Goal: Book appointment/travel/reservation

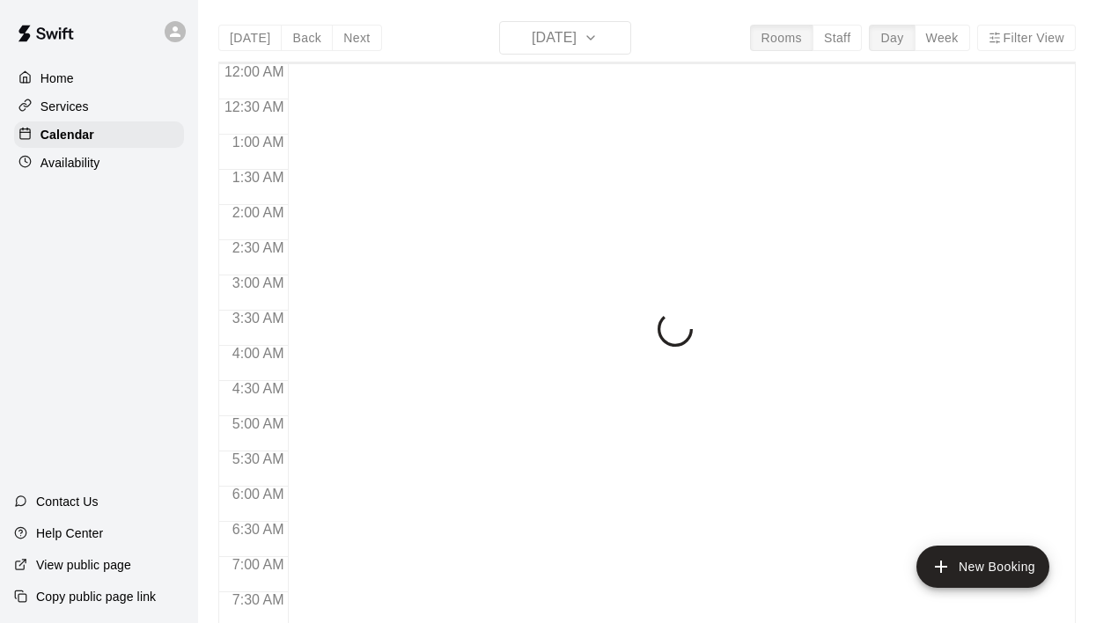
scroll to position [1112, 0]
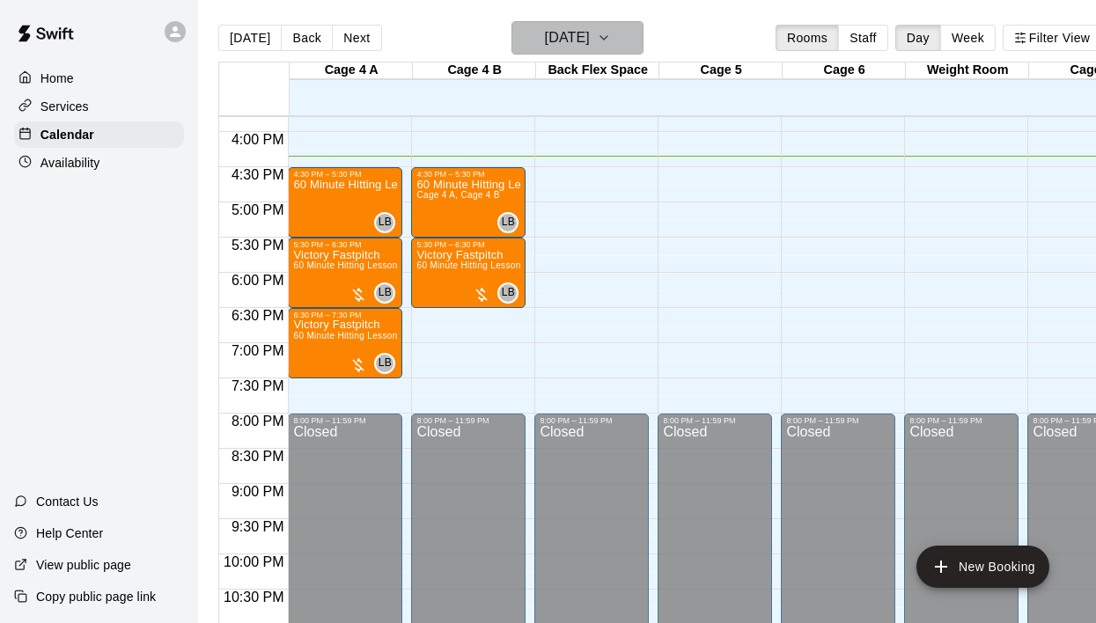
click at [557, 33] on h6 "[DATE]" at bounding box center [567, 38] width 45 height 25
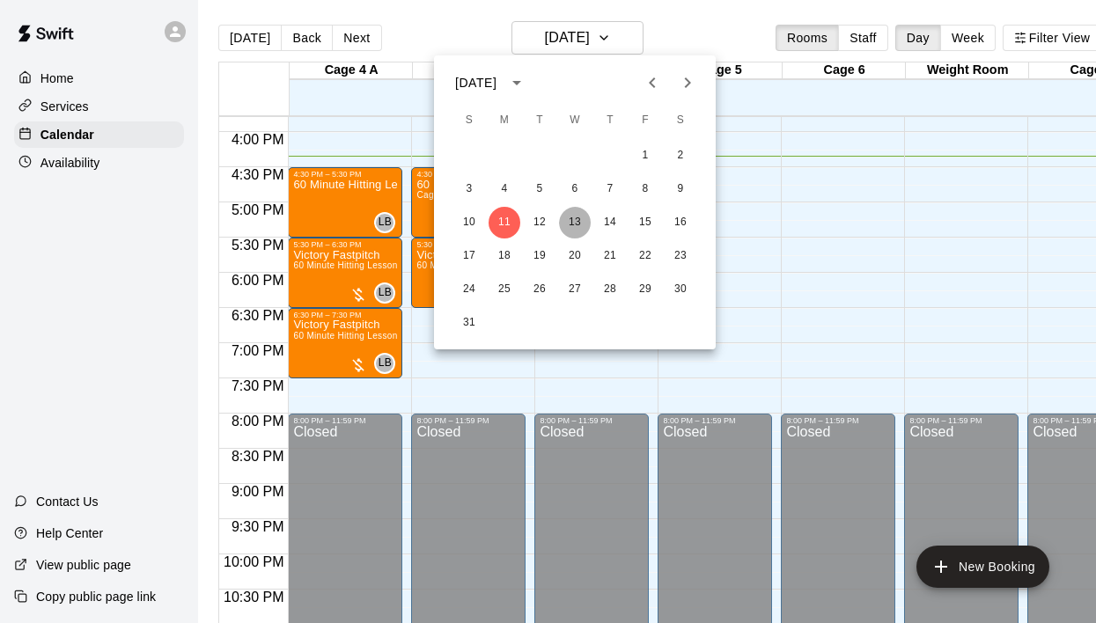
click at [582, 224] on button "13" at bounding box center [575, 223] width 32 height 32
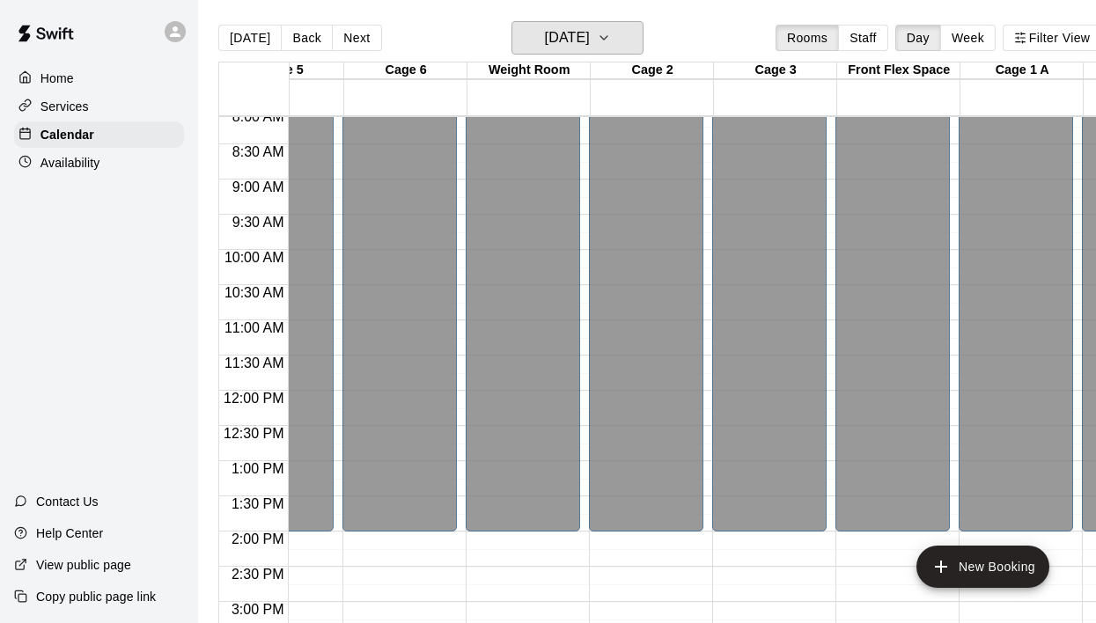
scroll to position [584, 438]
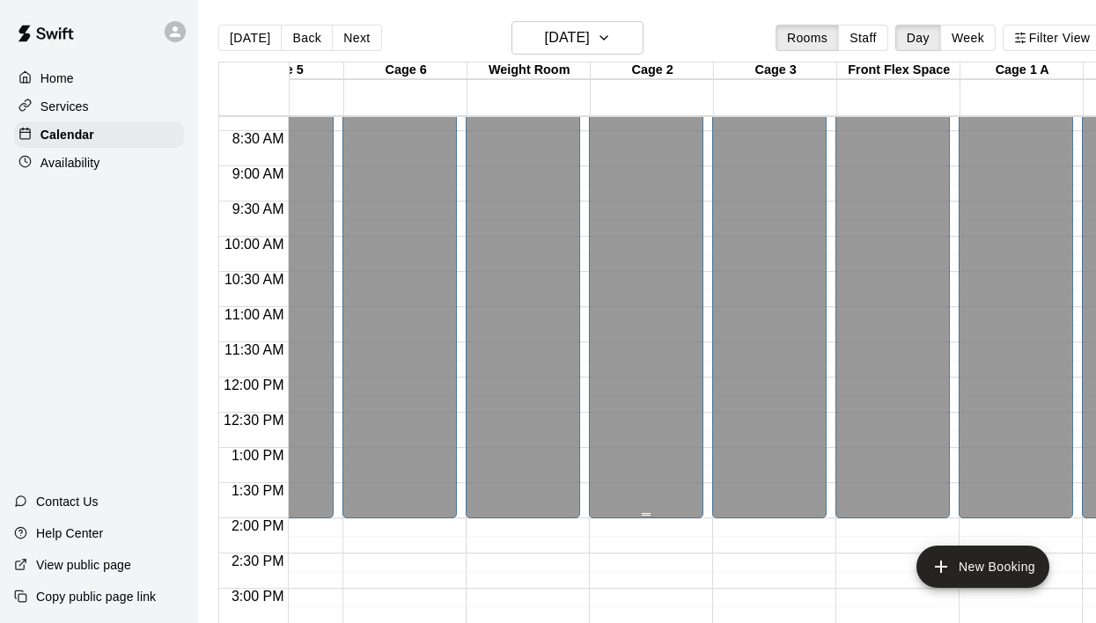
click at [670, 248] on div "Closed" at bounding box center [646, 34] width 104 height 980
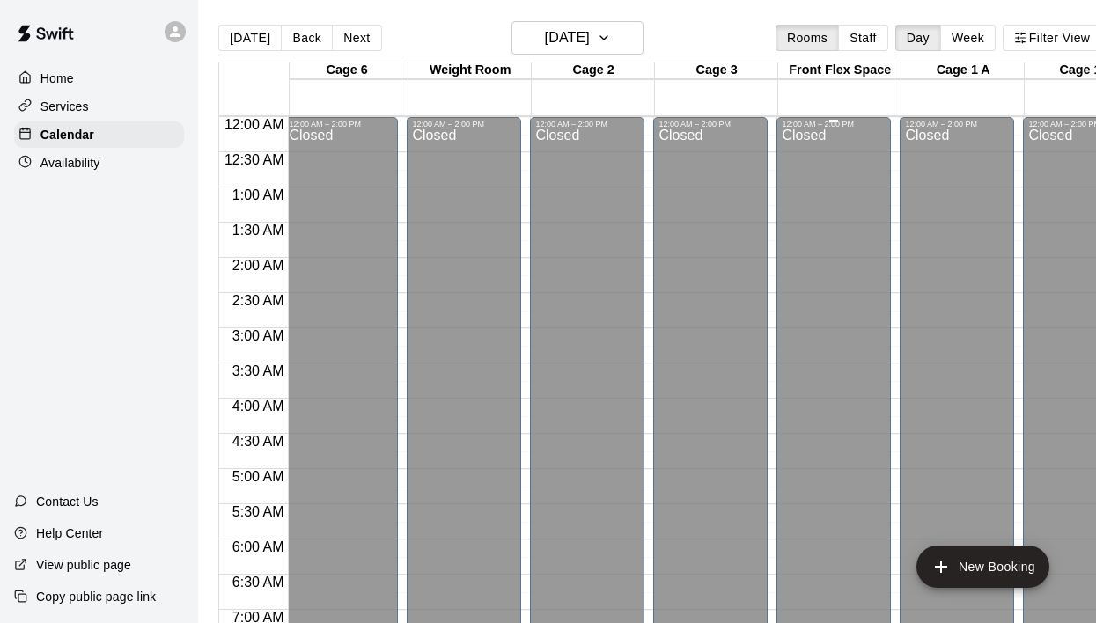
scroll to position [0, 489]
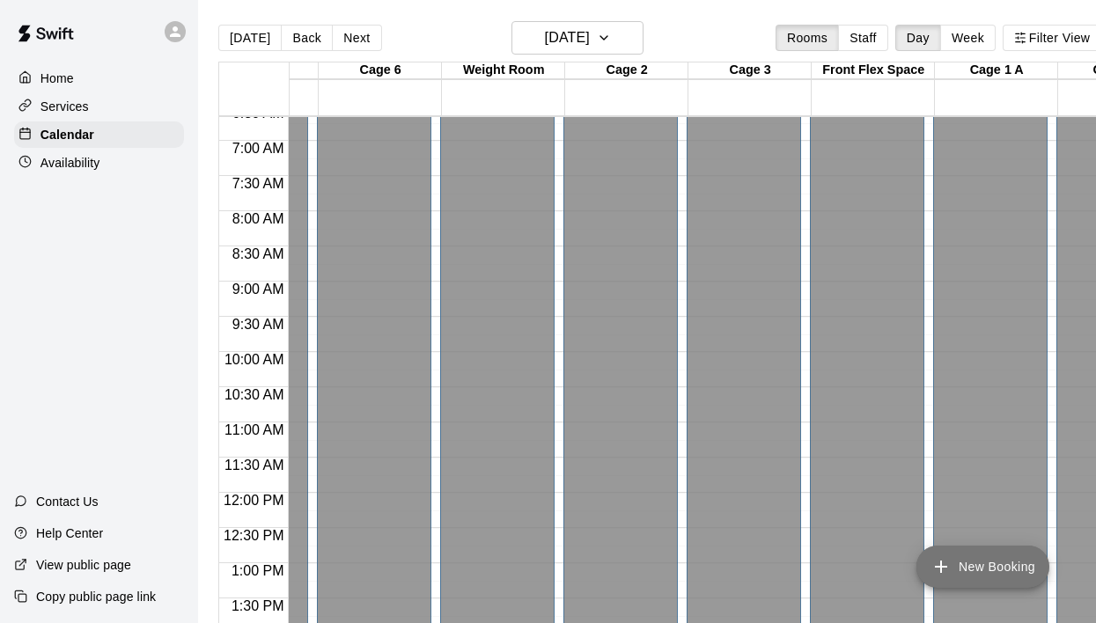
click at [963, 573] on button "New Booking" at bounding box center [982, 567] width 133 height 42
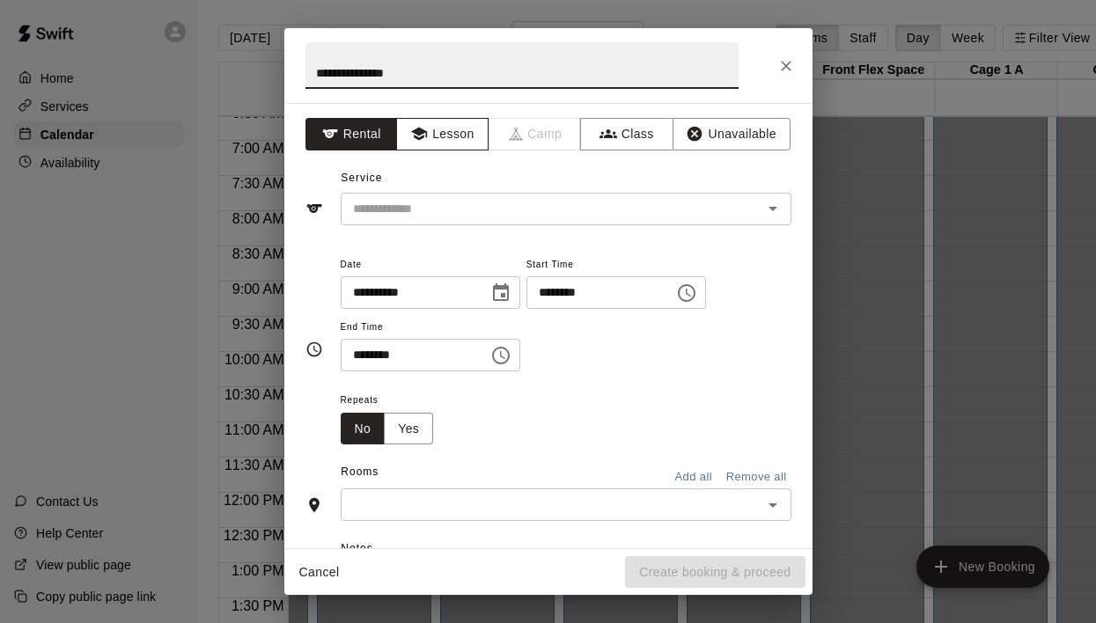
type input "**********"
click at [455, 132] on button "Lesson" at bounding box center [442, 134] width 92 height 33
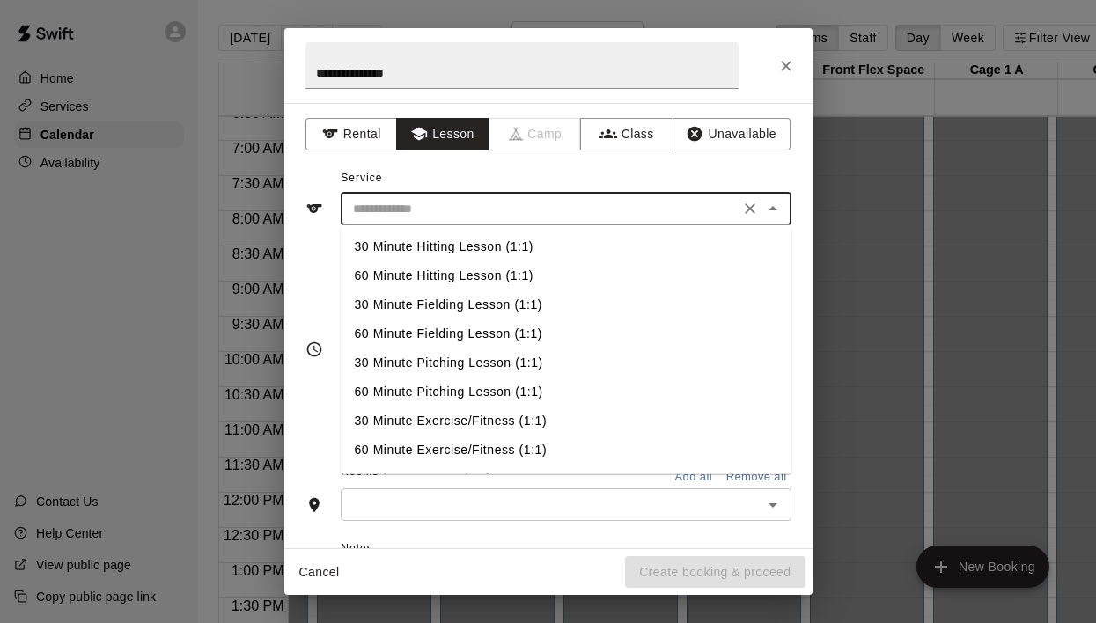
click at [649, 209] on input "text" at bounding box center [540, 209] width 388 height 22
click at [554, 274] on li "60 Minute Hitting Lesson (1:1)" at bounding box center [566, 275] width 451 height 29
type input "**********"
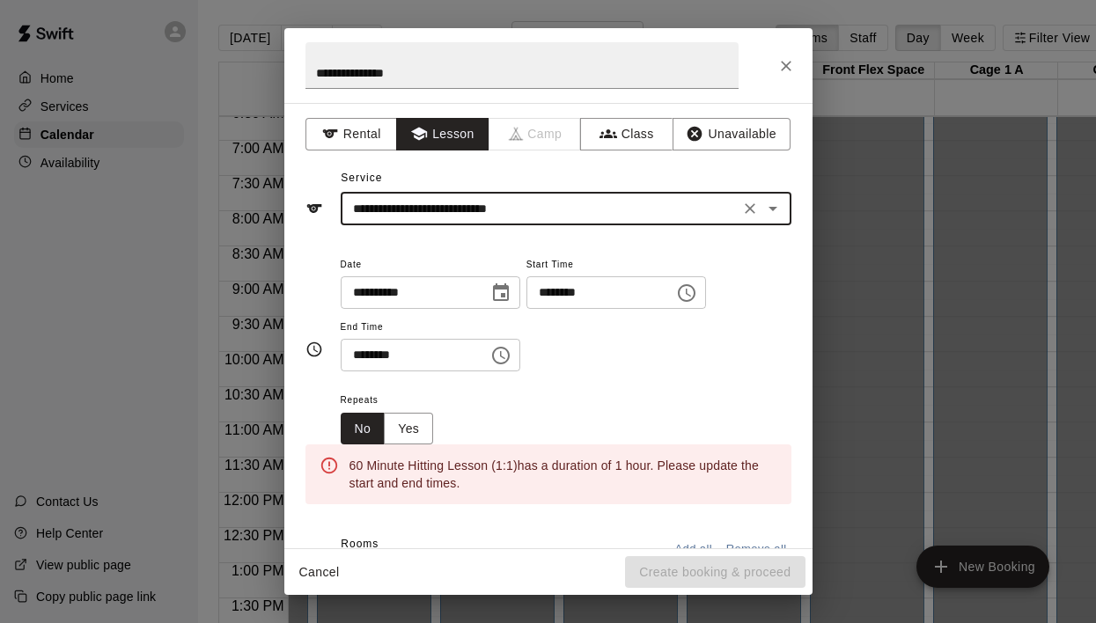
click at [501, 292] on icon "Choose date, selected date is Aug 13, 2025" at bounding box center [500, 293] width 21 height 21
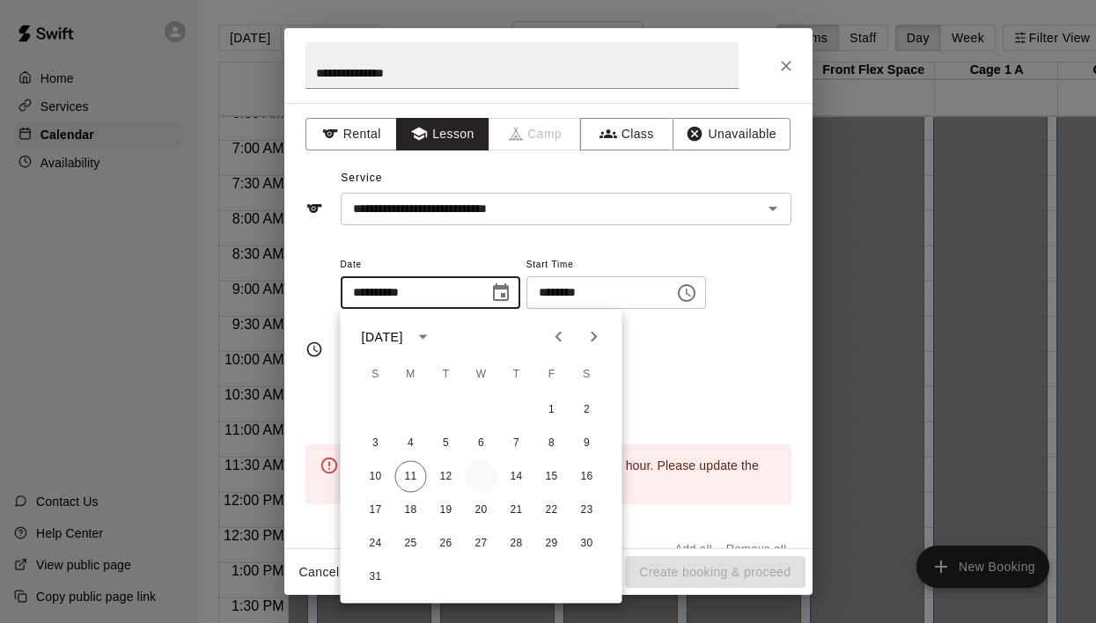
click at [474, 474] on button "13" at bounding box center [482, 477] width 32 height 32
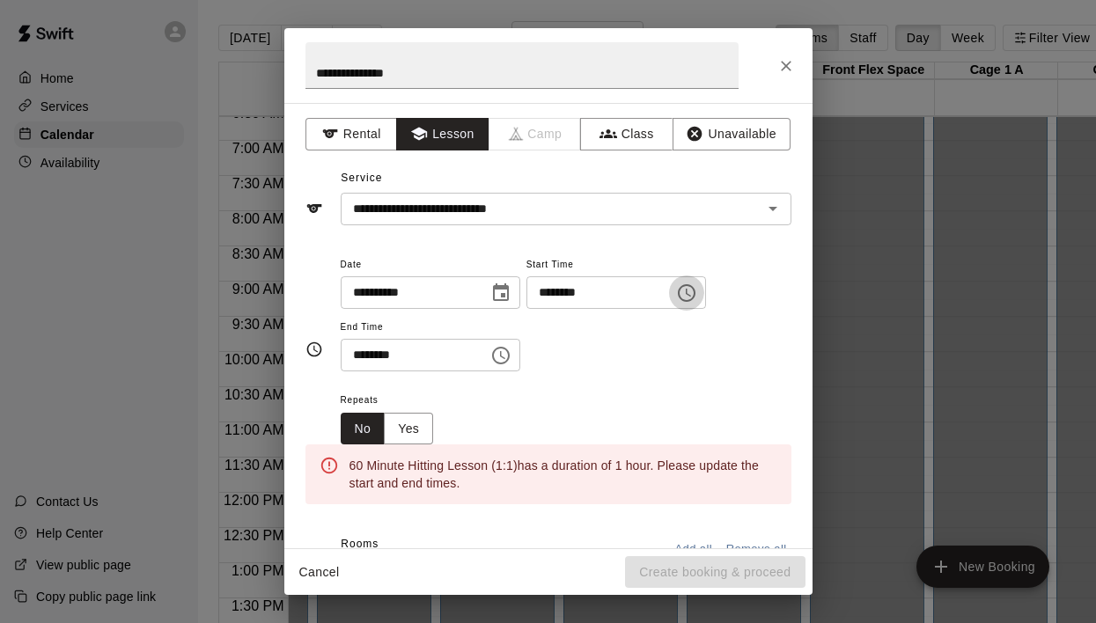
click at [689, 290] on icon "Choose time, selected time is 4:00 PM" at bounding box center [687, 293] width 18 height 18
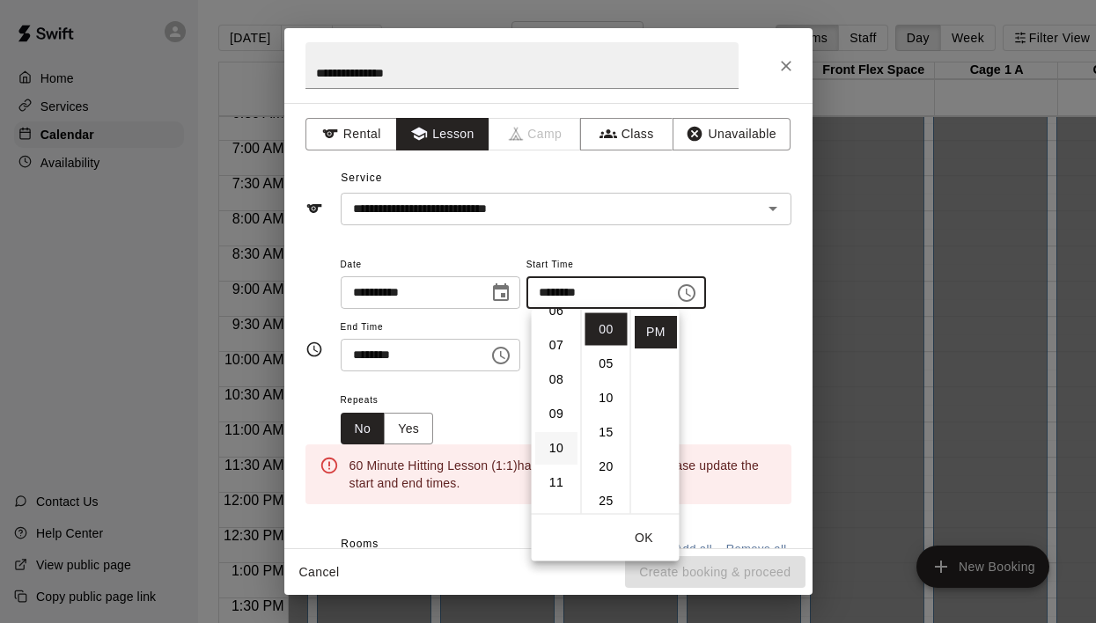
click at [552, 442] on li "10" at bounding box center [556, 448] width 42 height 33
click at [657, 330] on li "AM" at bounding box center [656, 329] width 42 height 33
type input "********"
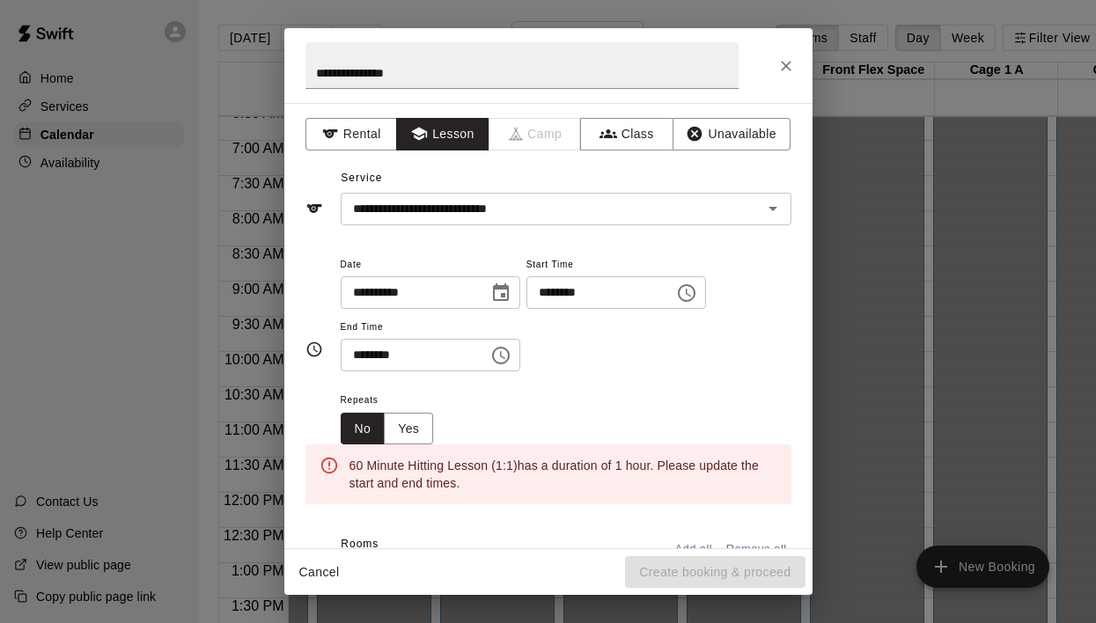
click at [503, 353] on icon "Choose time, selected time is 4:30 PM" at bounding box center [500, 355] width 21 height 21
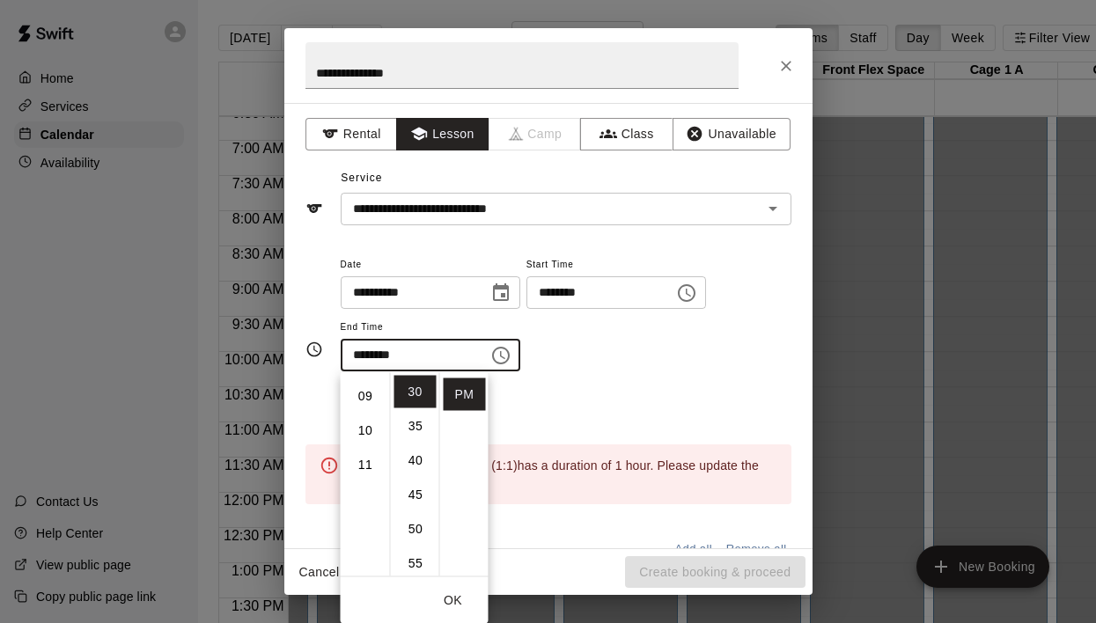
click at [370, 470] on li "11" at bounding box center [365, 465] width 42 height 33
click at [415, 392] on li "00" at bounding box center [415, 392] width 42 height 33
click at [457, 393] on li "AM" at bounding box center [465, 392] width 42 height 33
type input "********"
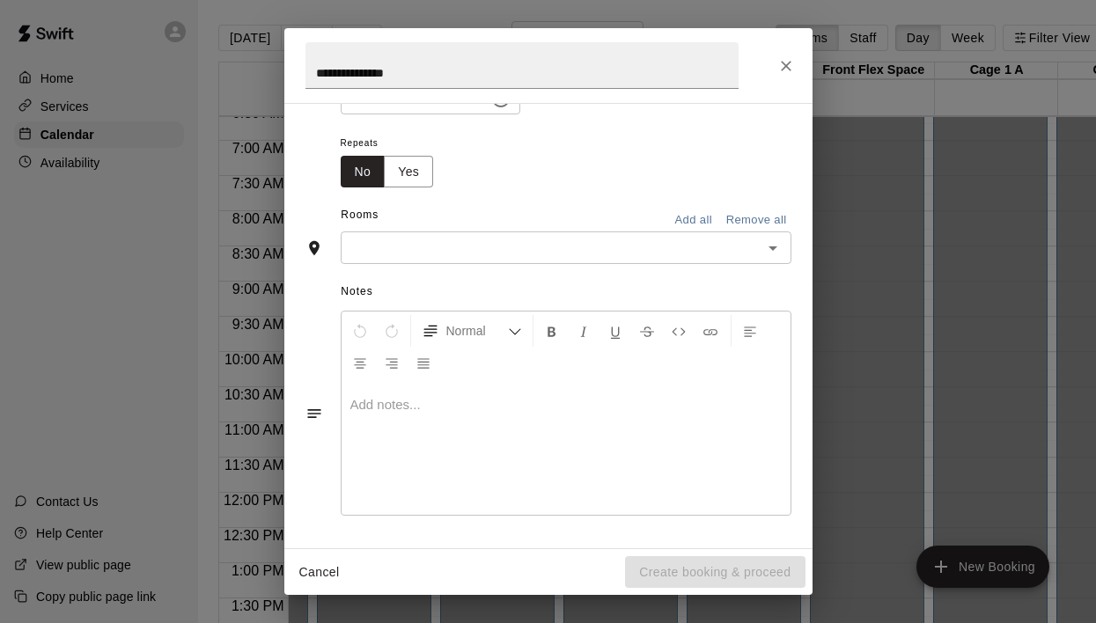
click at [694, 246] on input "text" at bounding box center [551, 248] width 411 height 22
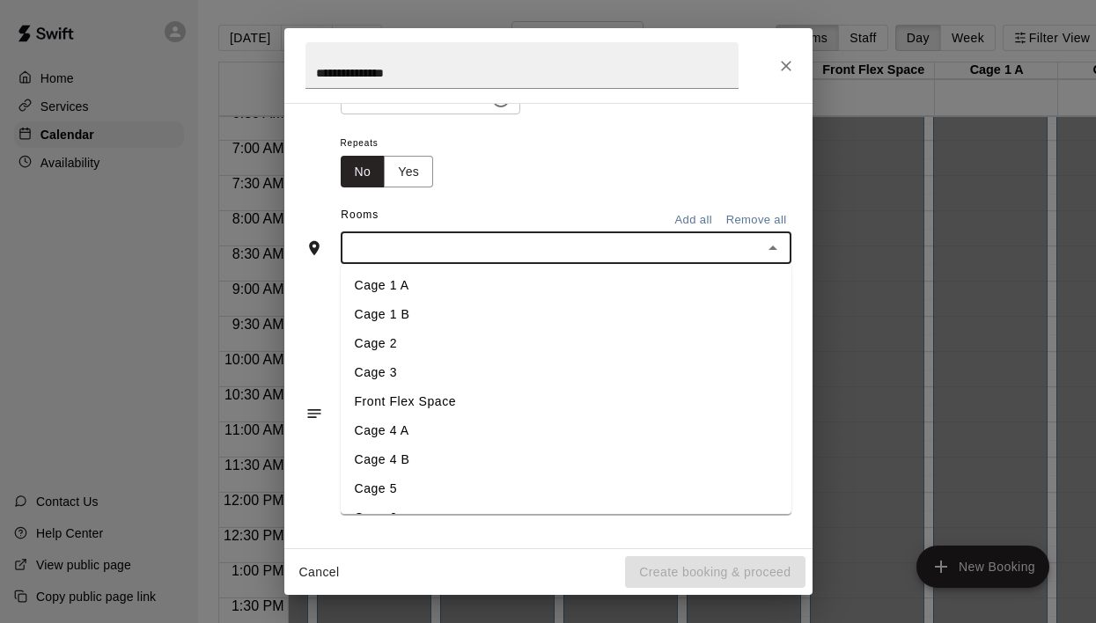
click at [415, 341] on li "Cage 2" at bounding box center [566, 343] width 451 height 29
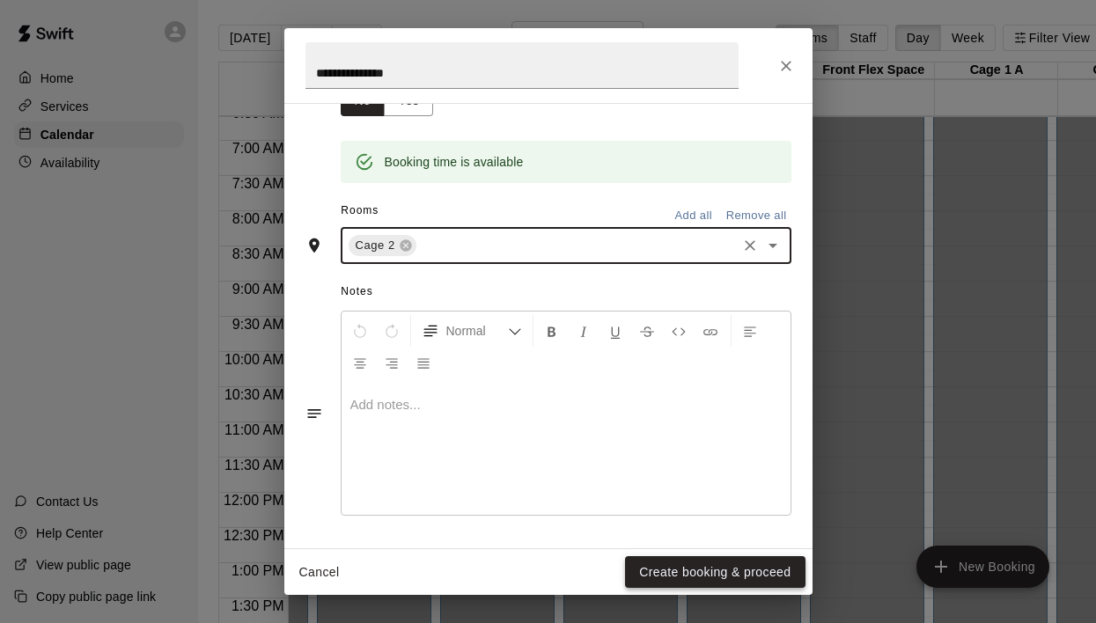
click at [722, 564] on button "Create booking & proceed" at bounding box center [715, 572] width 180 height 33
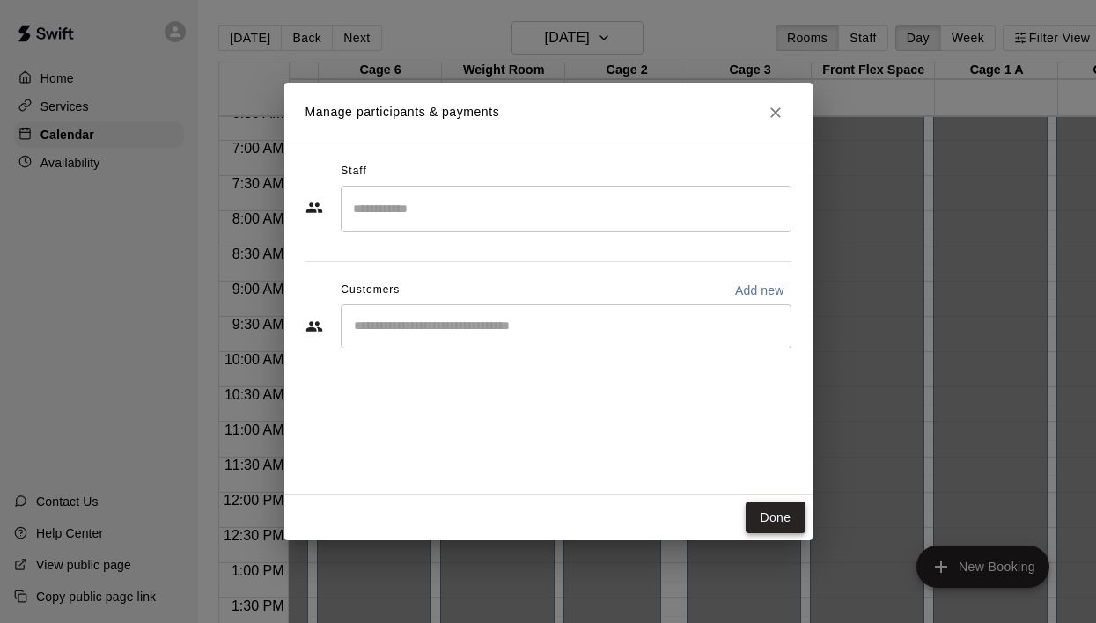
click at [777, 509] on button "Done" at bounding box center [774, 518] width 59 height 33
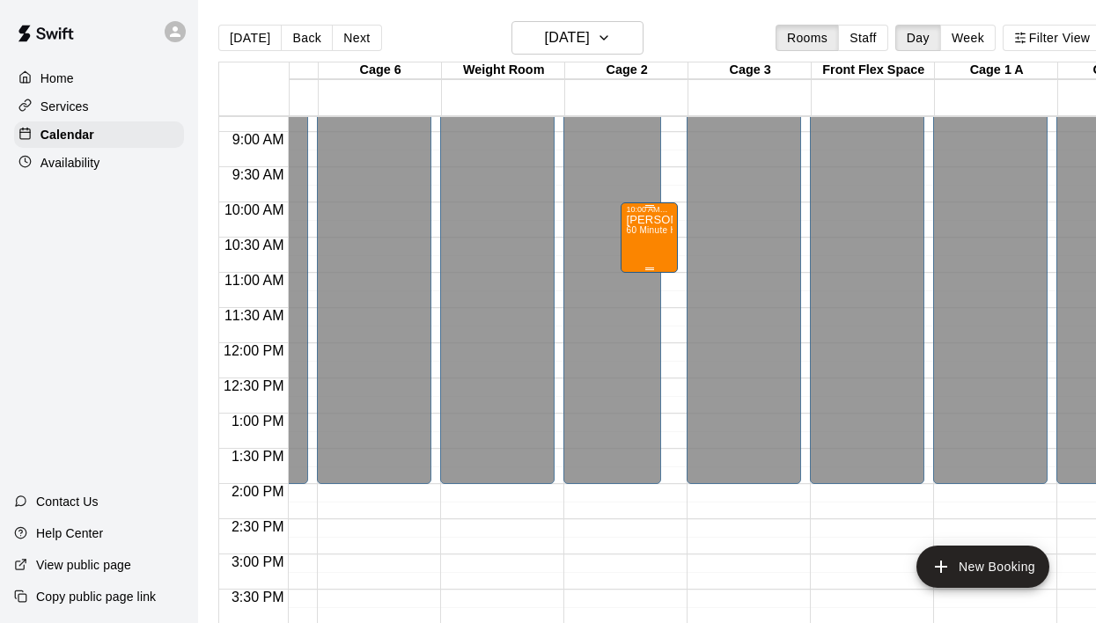
scroll to position [620, 464]
click at [959, 553] on button "New Booking" at bounding box center [982, 567] width 133 height 42
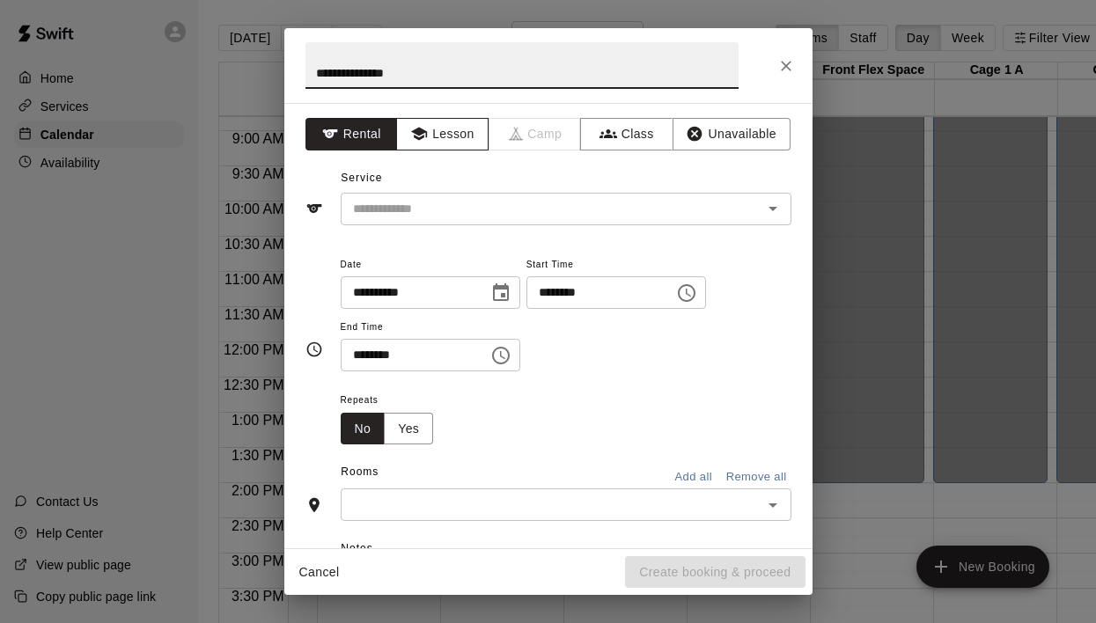
type input "**********"
click at [423, 120] on button "Lesson" at bounding box center [442, 134] width 92 height 33
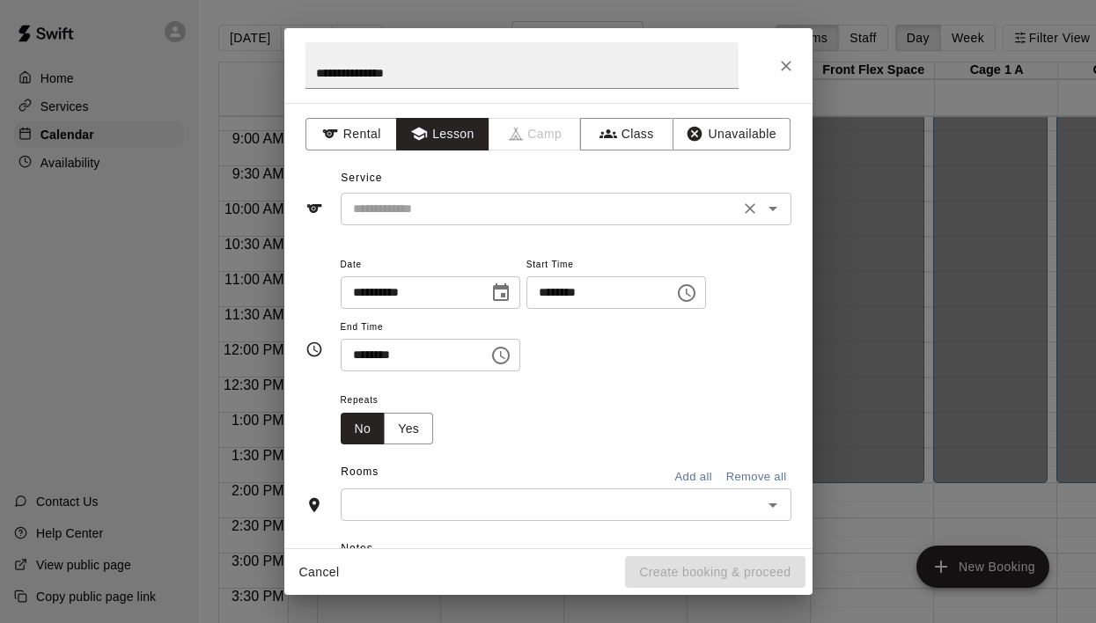
click at [430, 206] on input "text" at bounding box center [540, 209] width 388 height 22
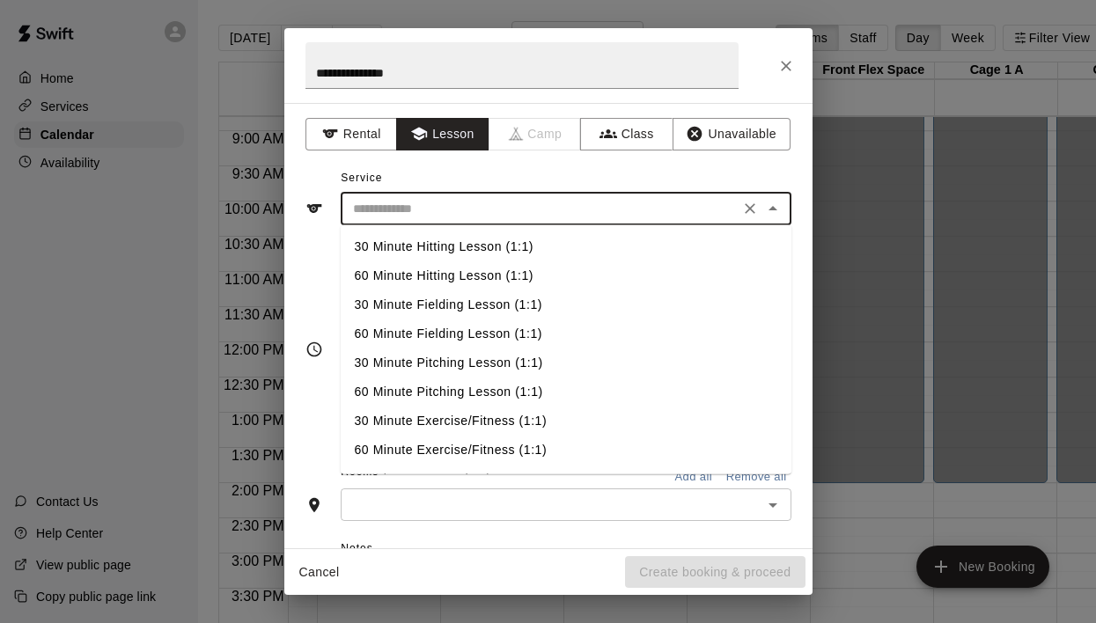
click at [447, 334] on li "60 Minute Fielding Lesson (1:1)" at bounding box center [566, 333] width 451 height 29
type input "**********"
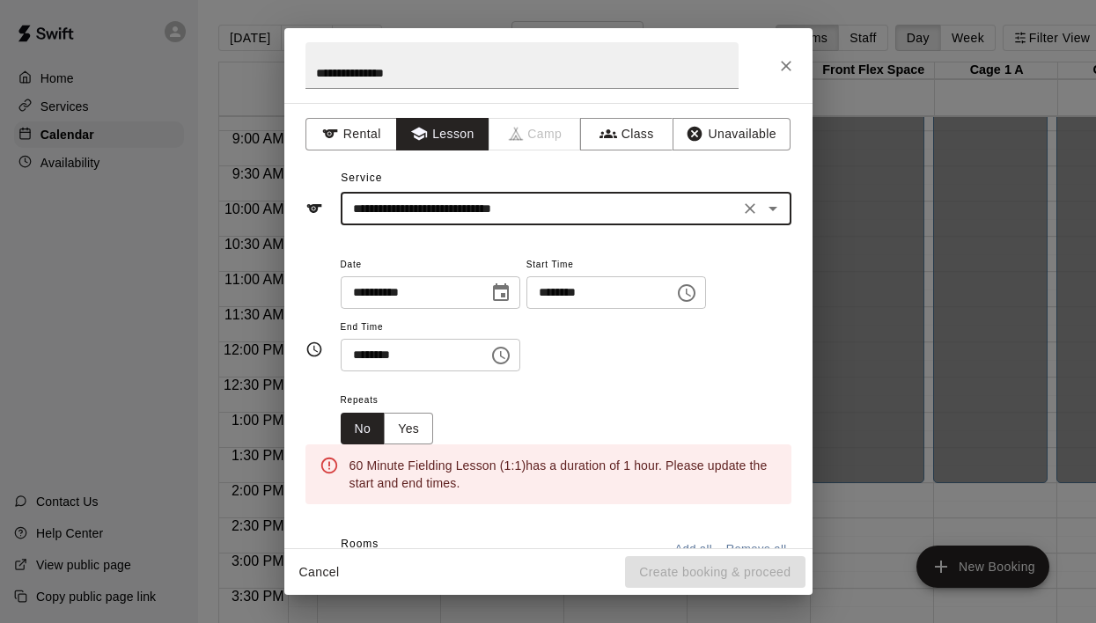
click at [507, 297] on icon "Choose date, selected date is Aug 13, 2025" at bounding box center [500, 293] width 21 height 21
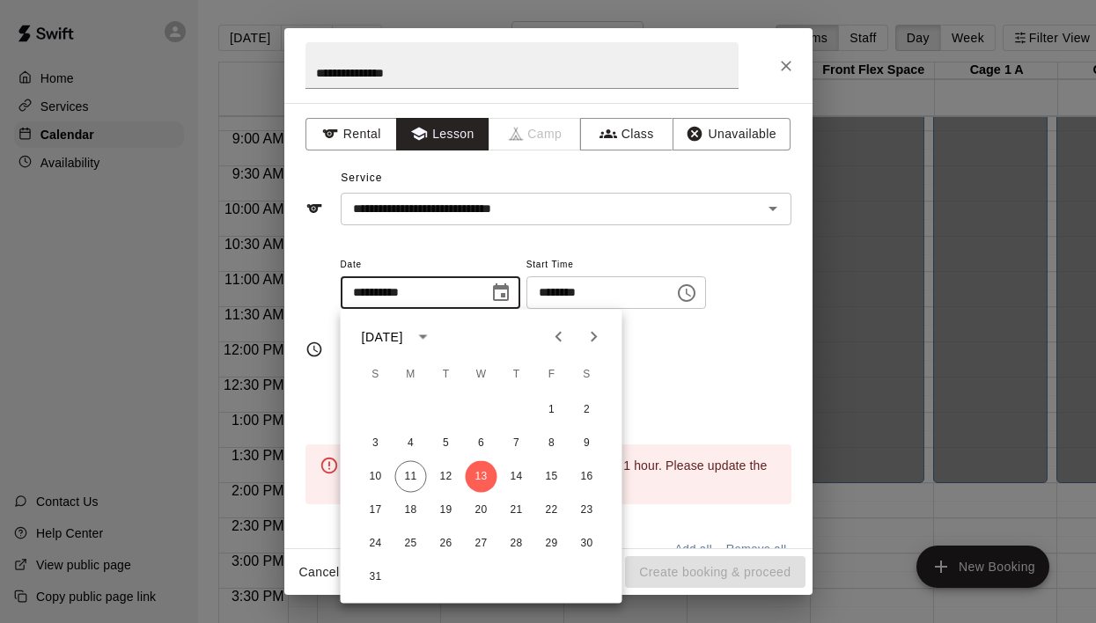
click at [507, 297] on icon "Choose date, selected date is Aug 13, 2025" at bounding box center [500, 293] width 21 height 21
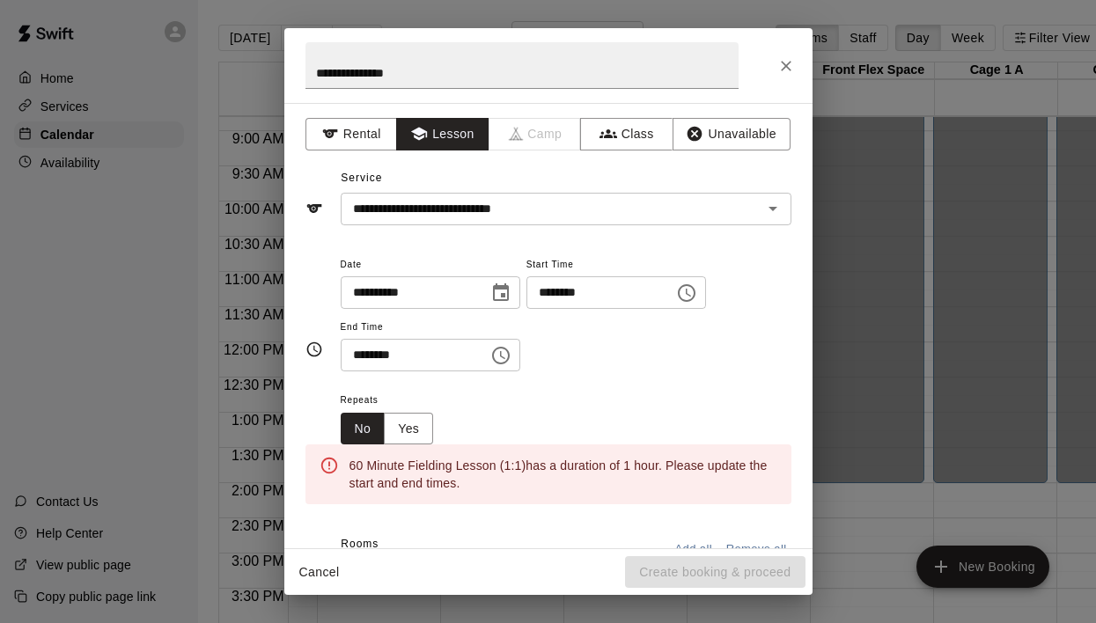
click at [693, 293] on icon "Choose time, selected time is 4:00 PM" at bounding box center [686, 293] width 21 height 21
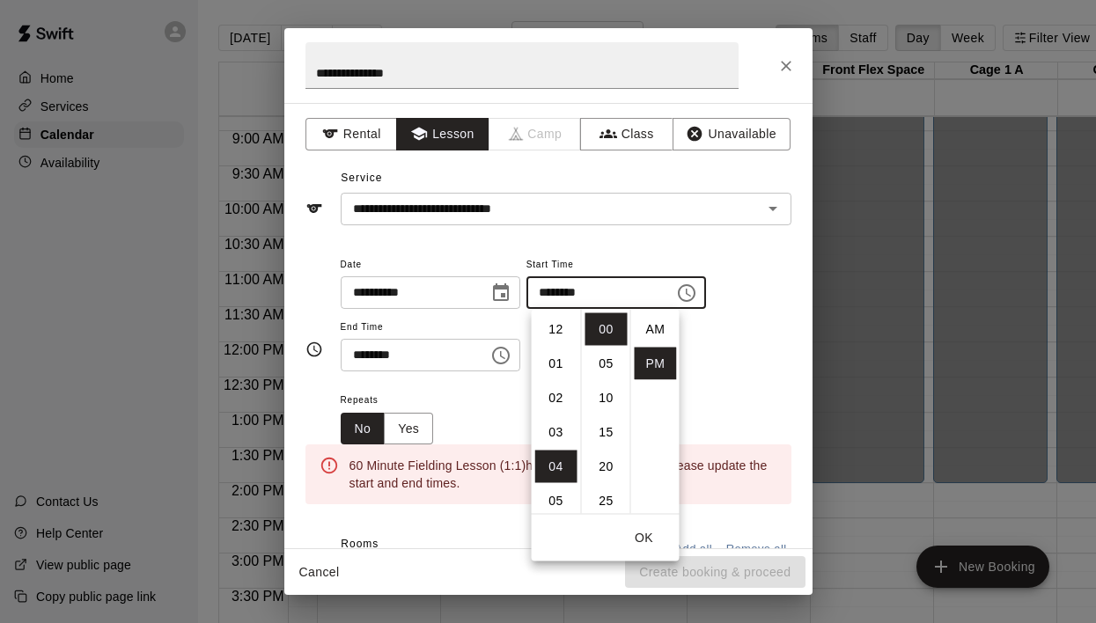
scroll to position [32, 0]
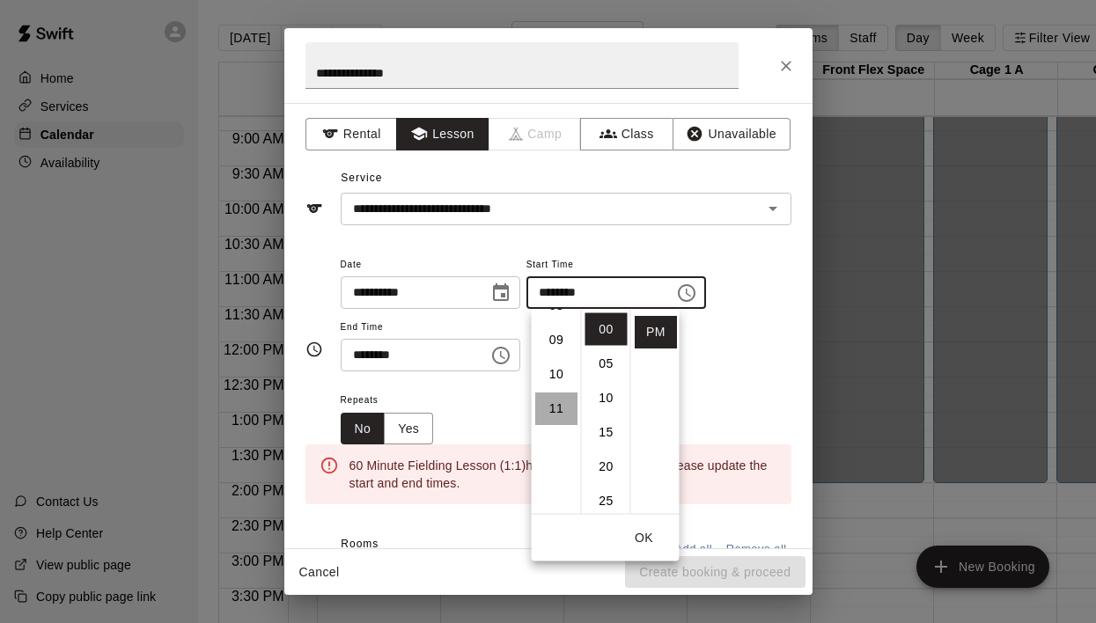
click at [561, 407] on li "11" at bounding box center [556, 409] width 42 height 33
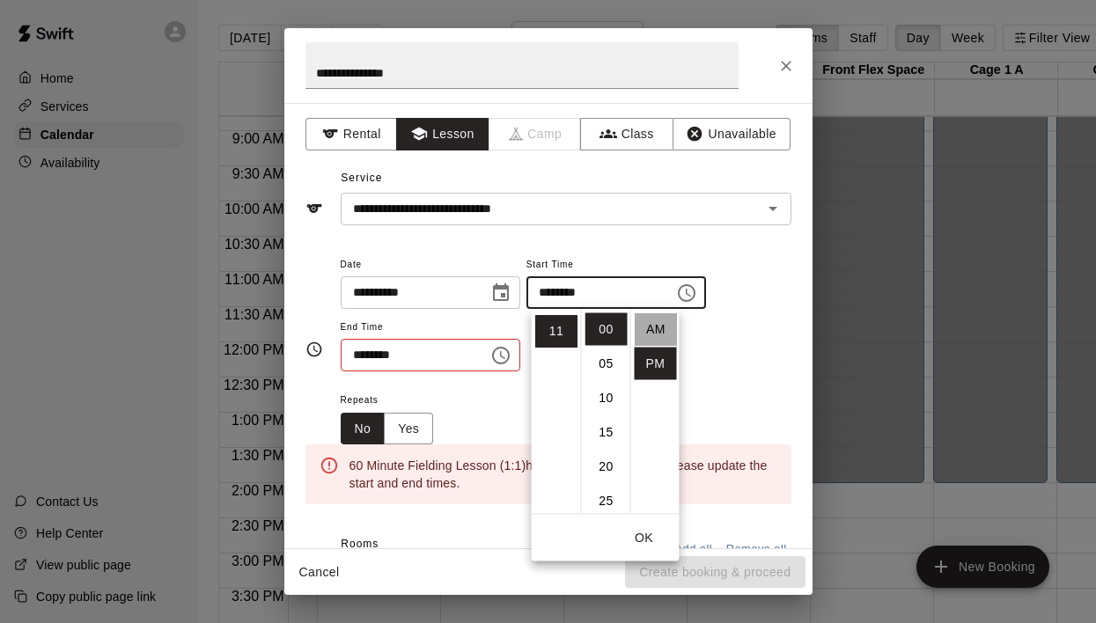
click at [657, 323] on li "AM" at bounding box center [656, 329] width 42 height 33
type input "********"
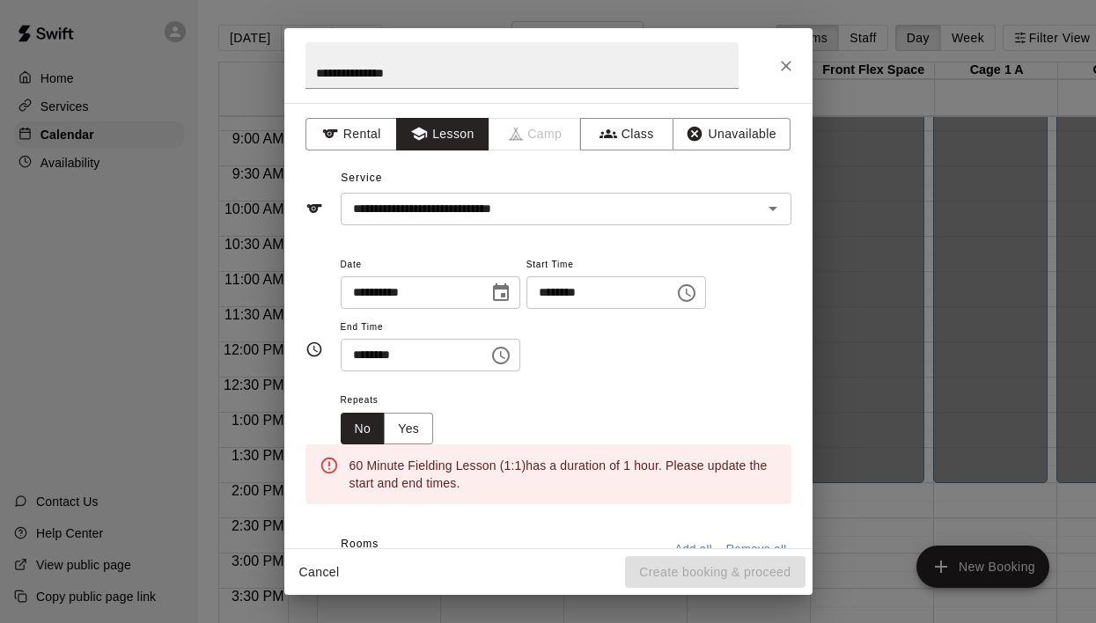
click at [511, 361] on icon "Choose time, selected time is 4:30 PM" at bounding box center [500, 355] width 21 height 21
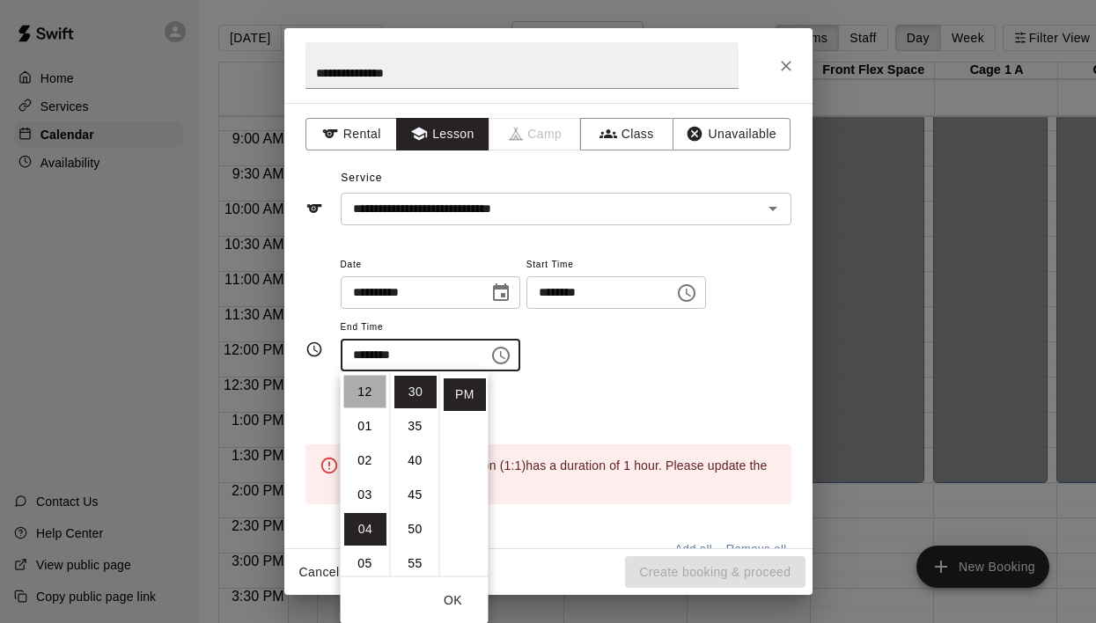
click at [359, 393] on li "12" at bounding box center [365, 392] width 42 height 33
click at [421, 382] on li "00" at bounding box center [415, 392] width 42 height 33
type input "********"
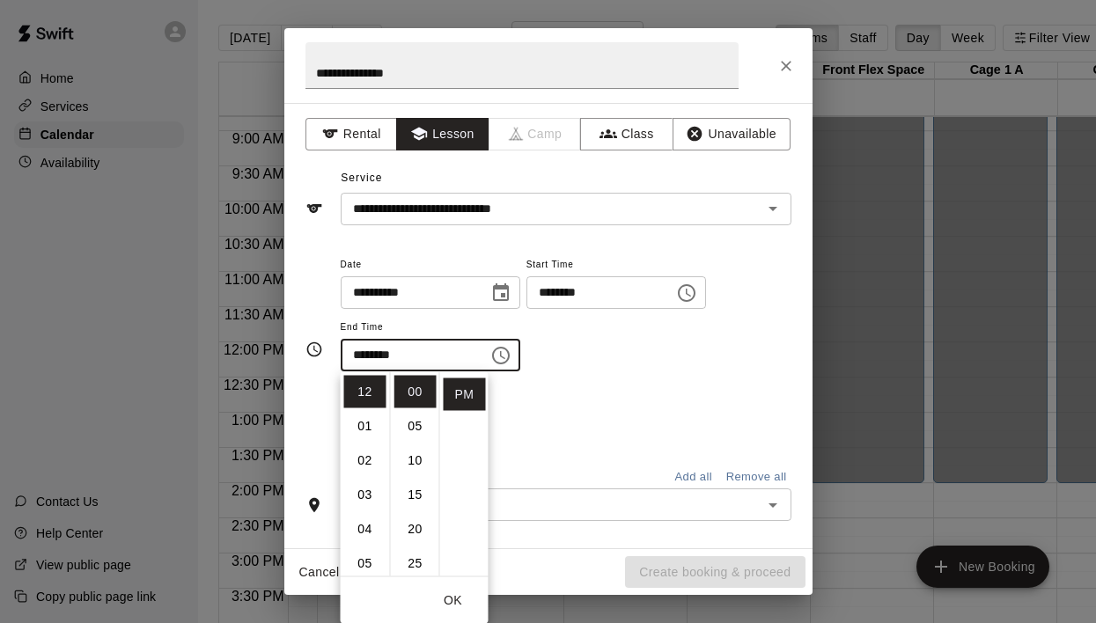
click at [454, 608] on button "OK" at bounding box center [453, 600] width 56 height 33
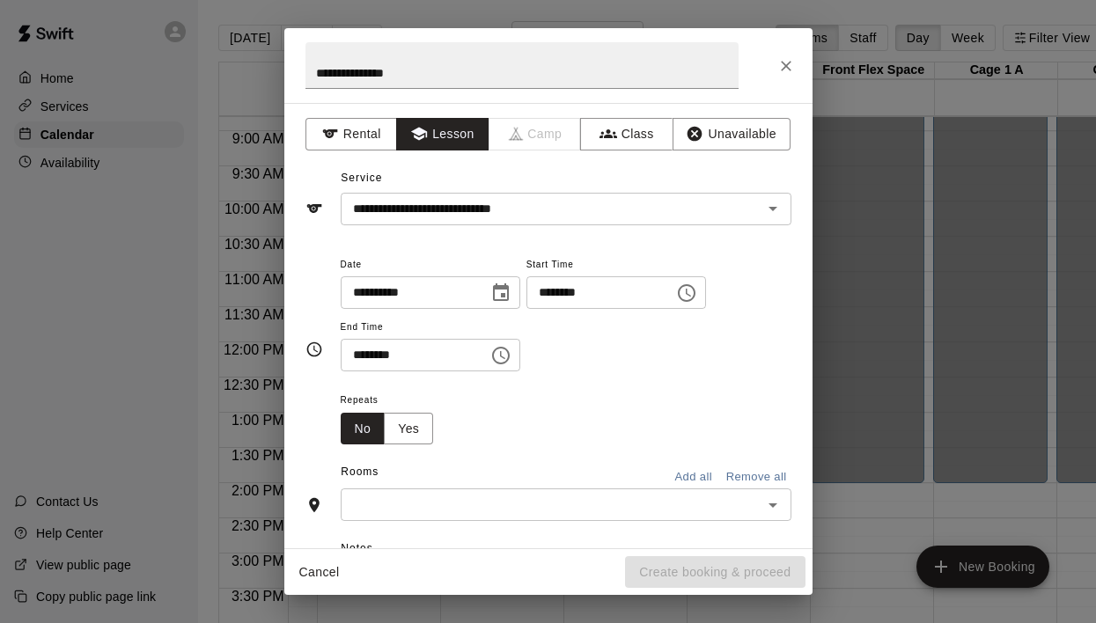
scroll to position [257, 0]
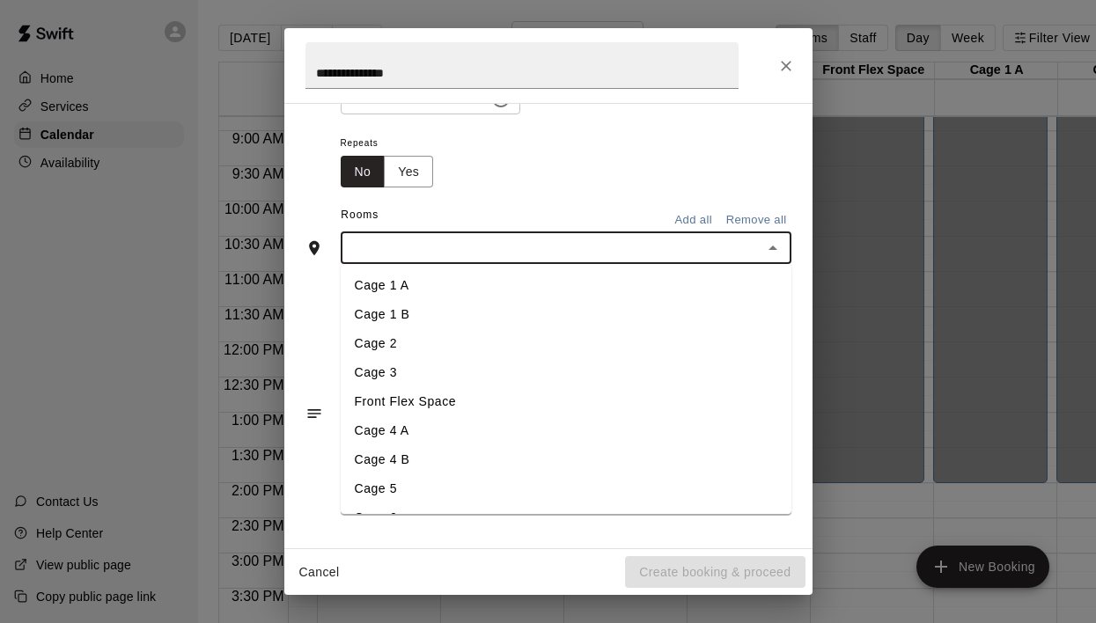
click at [558, 248] on input "text" at bounding box center [551, 248] width 411 height 22
click at [488, 368] on li "Cage 3" at bounding box center [566, 372] width 451 height 29
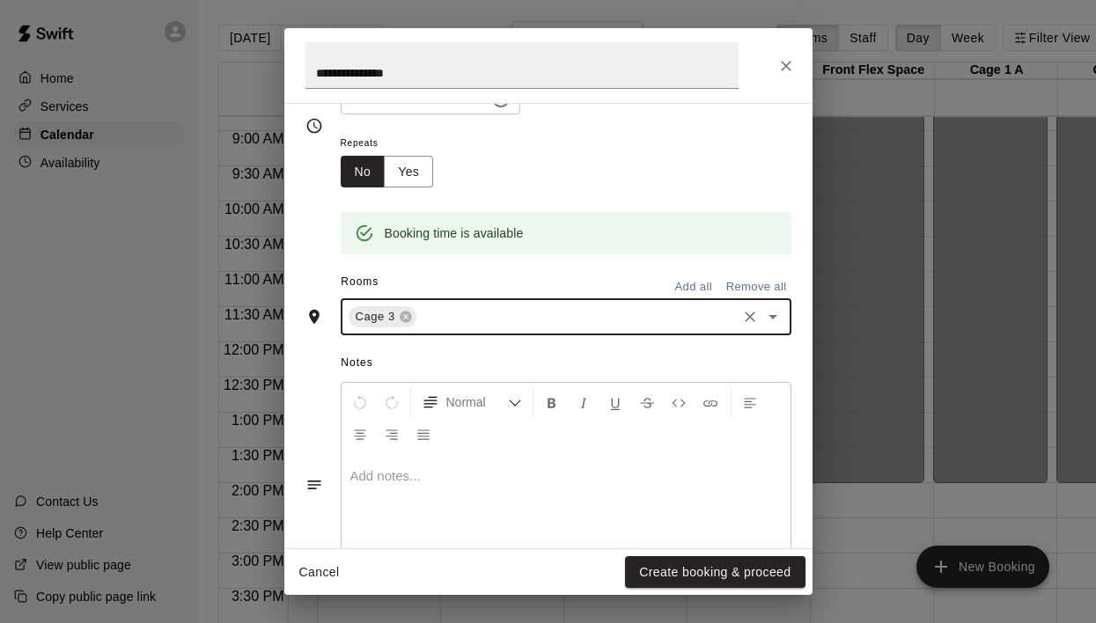
scroll to position [328, 0]
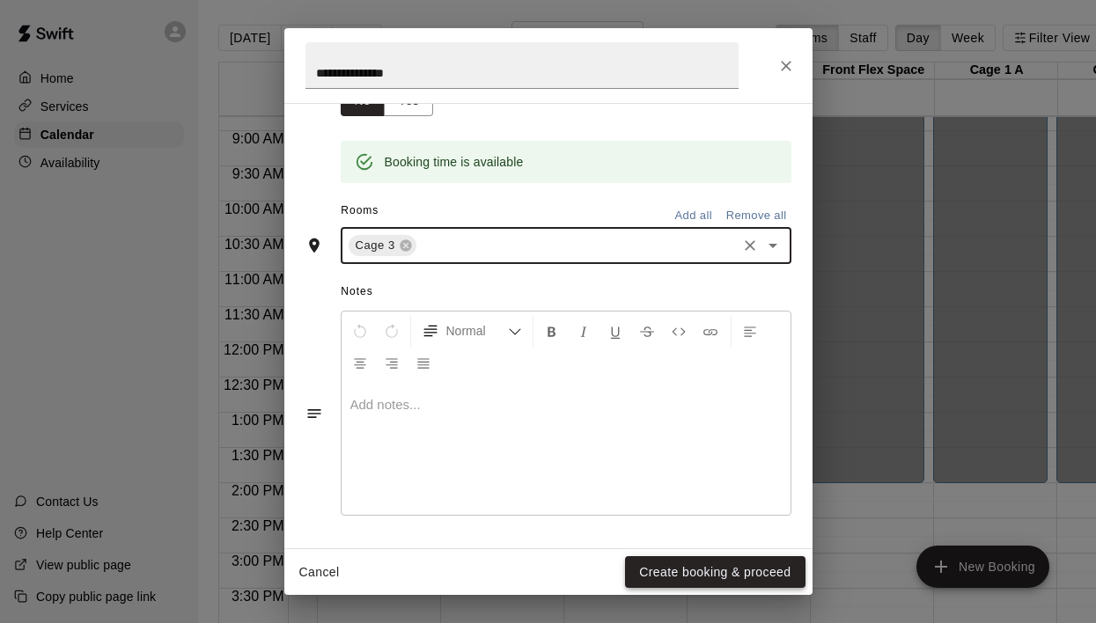
click at [701, 578] on button "Create booking & proceed" at bounding box center [715, 572] width 180 height 33
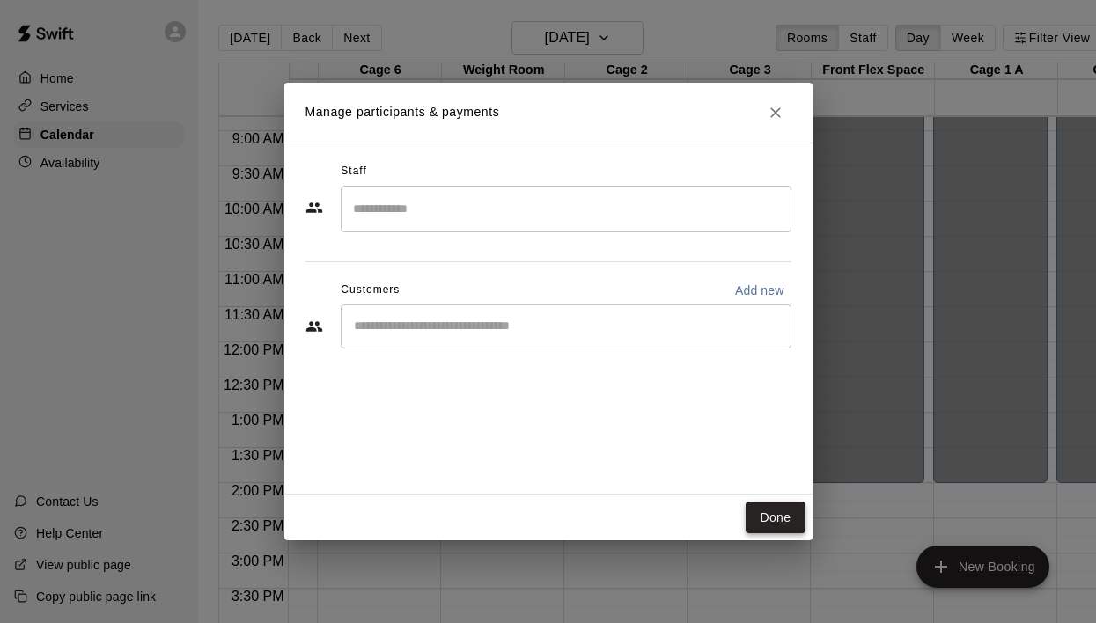
click at [771, 516] on button "Done" at bounding box center [774, 518] width 59 height 33
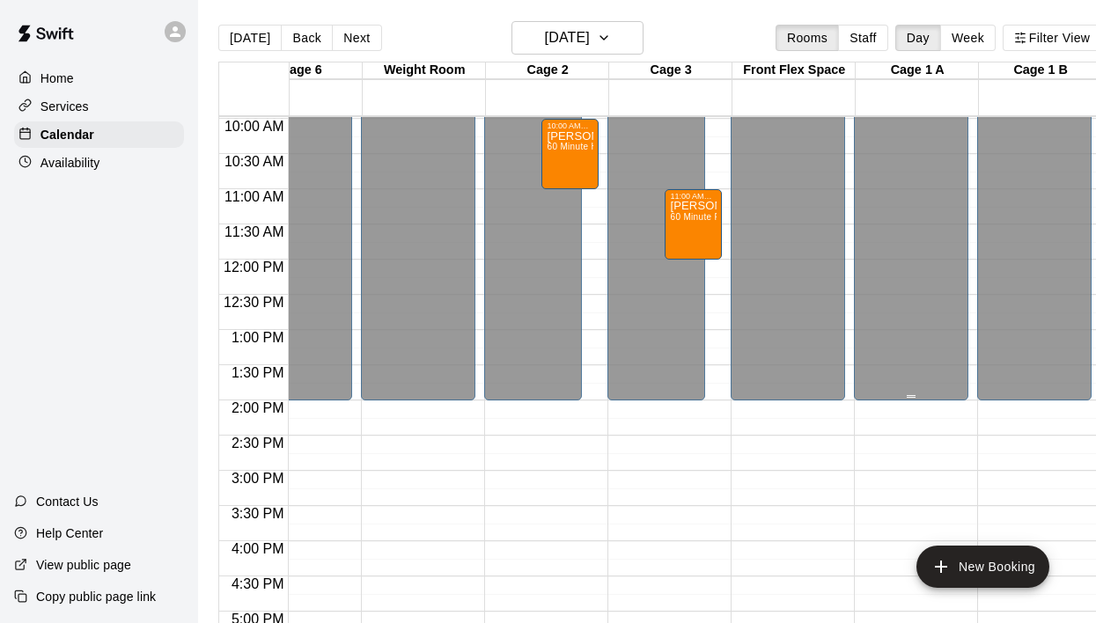
scroll to position [708, 543]
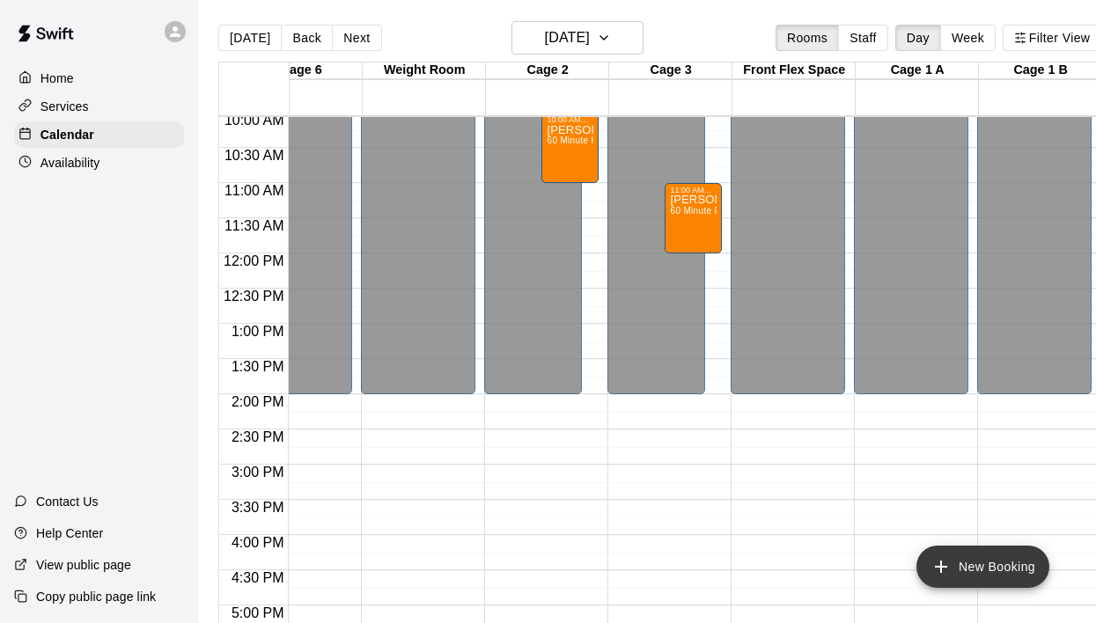
click at [942, 565] on icon "add" at bounding box center [940, 566] width 21 height 21
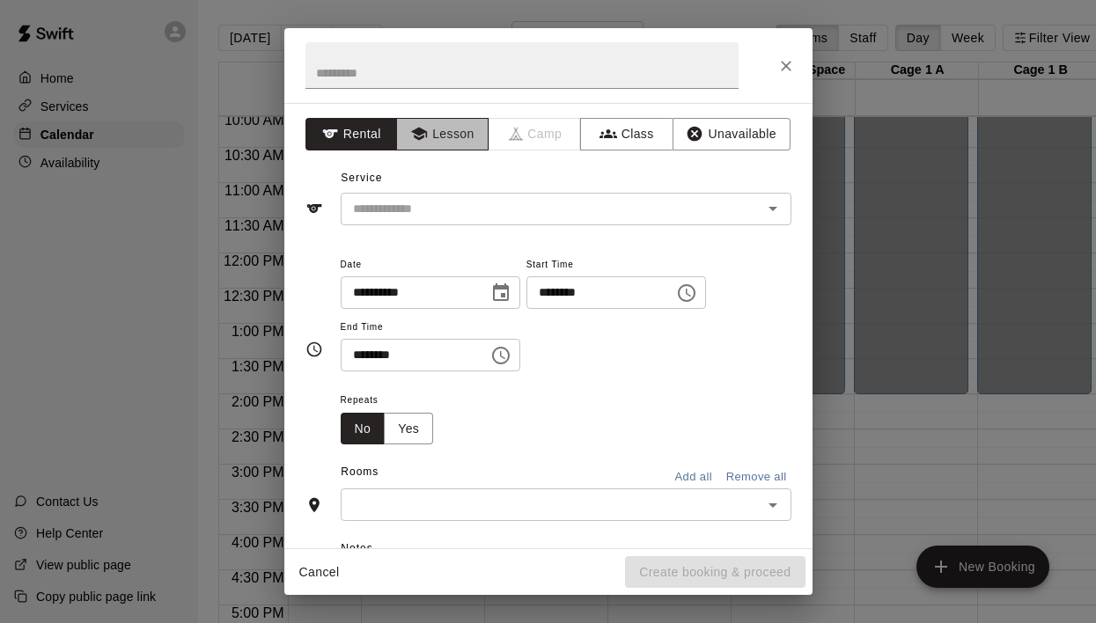
click at [440, 136] on button "Lesson" at bounding box center [442, 134] width 92 height 33
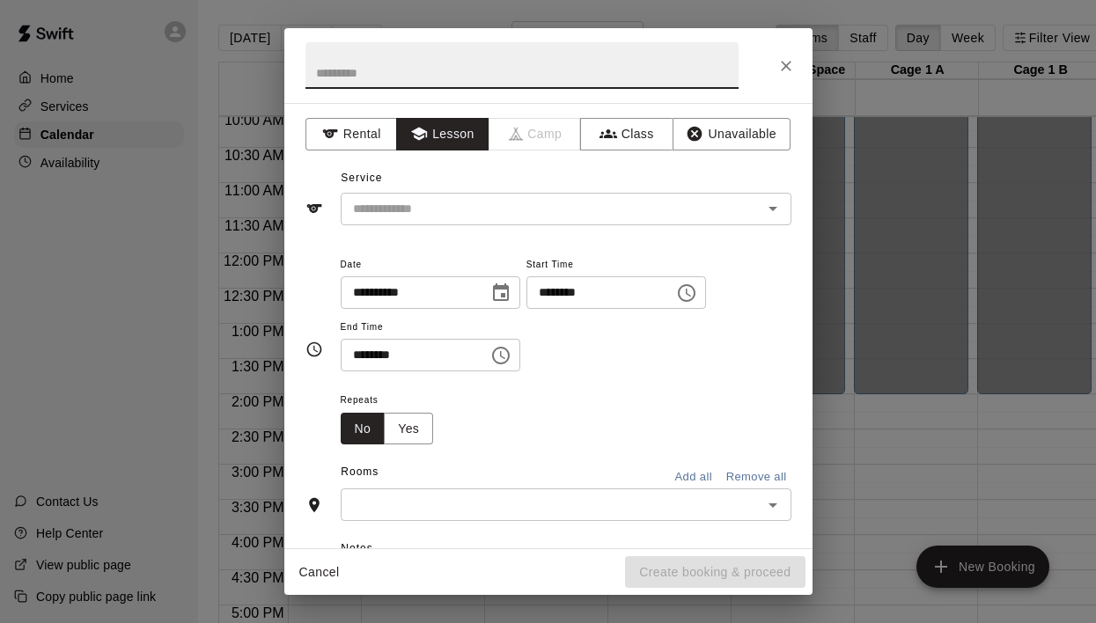
click at [463, 82] on input "text" at bounding box center [521, 65] width 433 height 47
type input "**********"
click at [425, 189] on div "Service ​" at bounding box center [548, 195] width 486 height 61
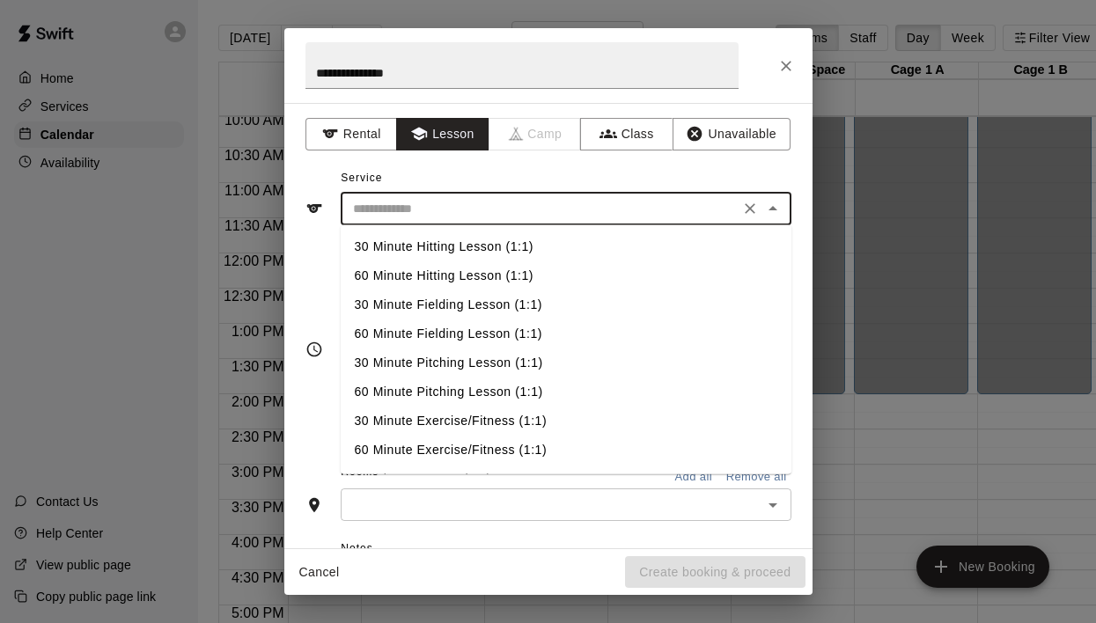
click at [422, 209] on input "text" at bounding box center [540, 209] width 388 height 22
click at [435, 332] on li "60 Minute Fielding Lesson (1:1)" at bounding box center [566, 333] width 451 height 29
type input "**********"
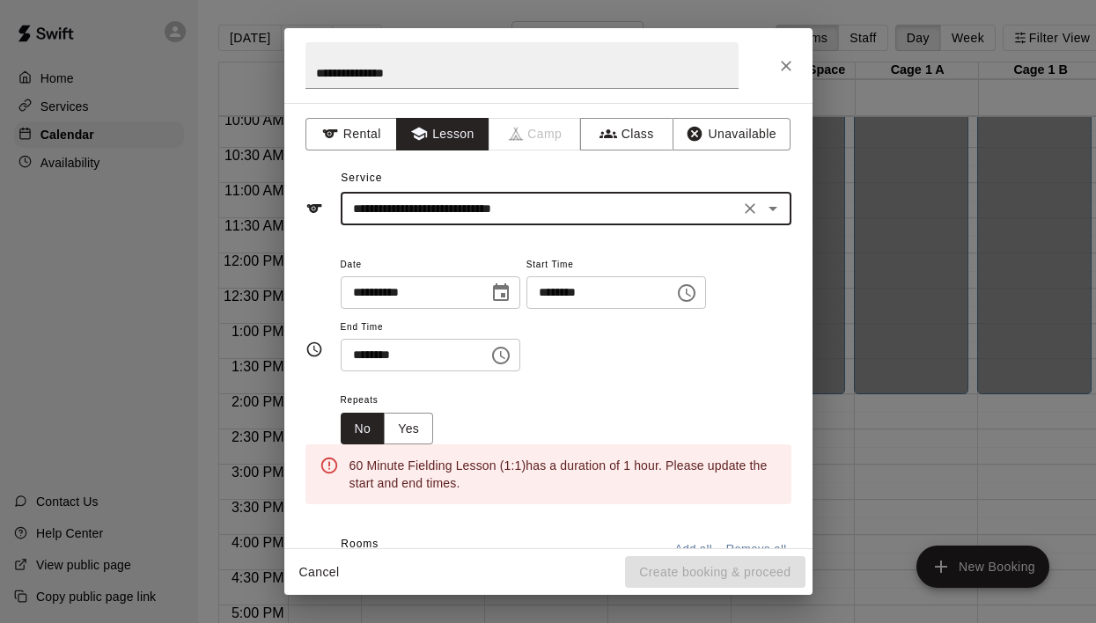
click at [697, 294] on icon "Choose time, selected time is 4:00 PM" at bounding box center [686, 293] width 21 height 21
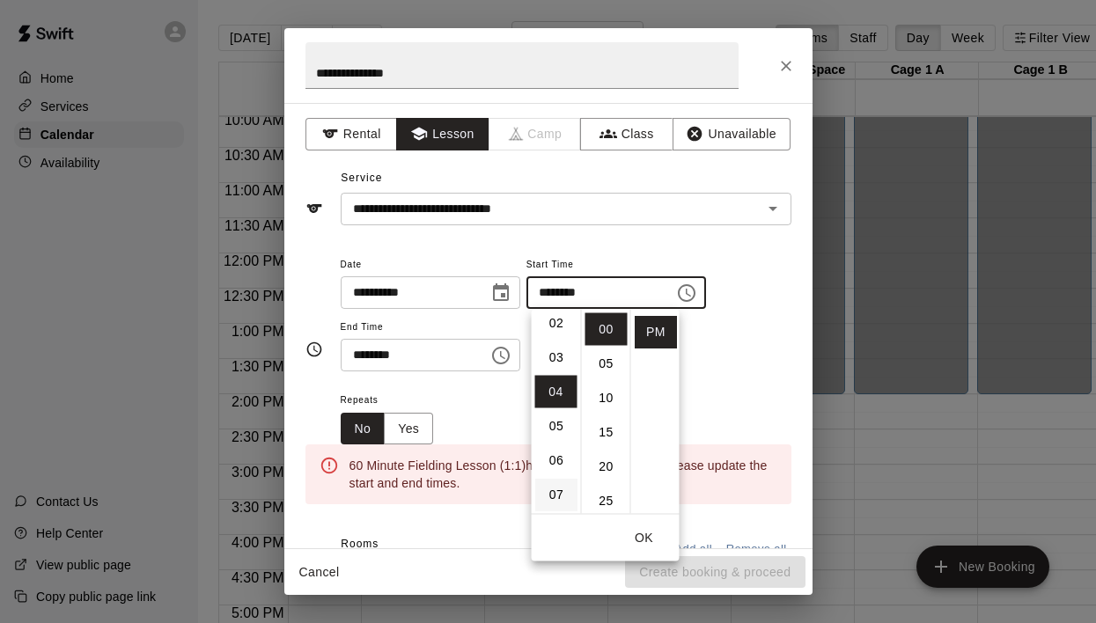
scroll to position [74, 0]
click at [555, 358] on li "03" at bounding box center [556, 358] width 42 height 33
type input "********"
click at [649, 538] on button "OK" at bounding box center [644, 538] width 56 height 33
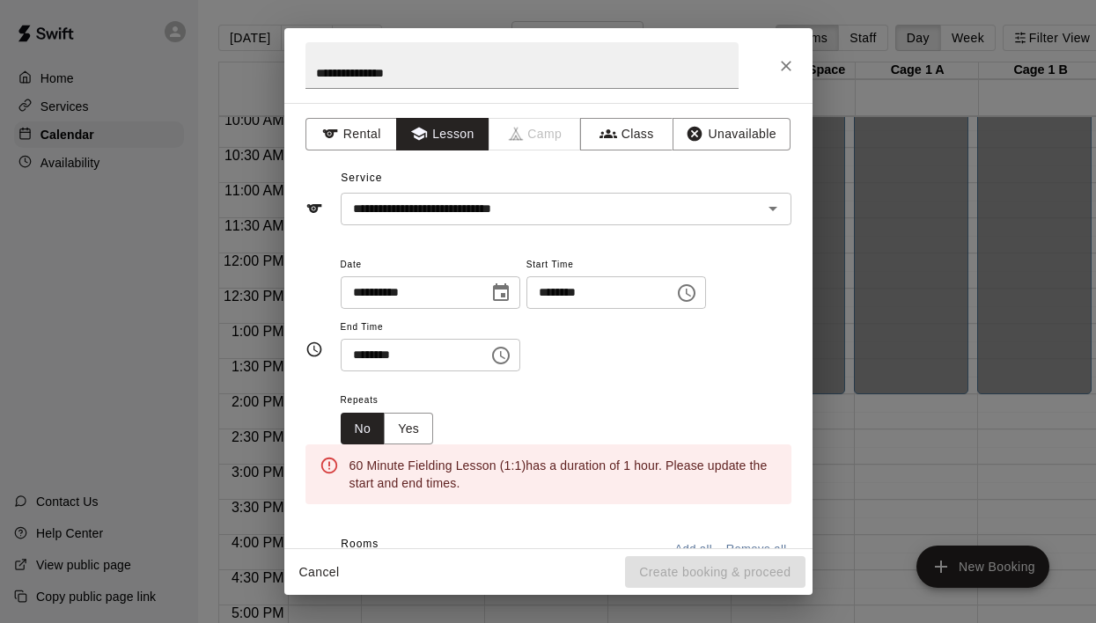
click at [510, 356] on icon "Choose time, selected time is 4:30 PM" at bounding box center [501, 356] width 18 height 18
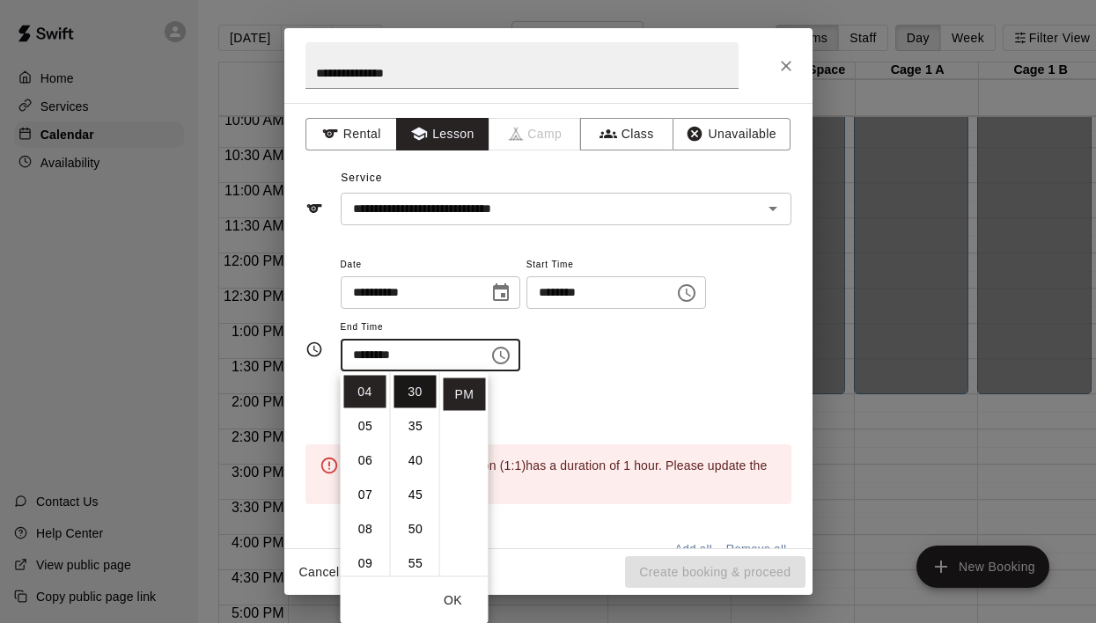
scroll to position [0, 0]
click at [409, 395] on li "00" at bounding box center [415, 392] width 42 height 33
type input "********"
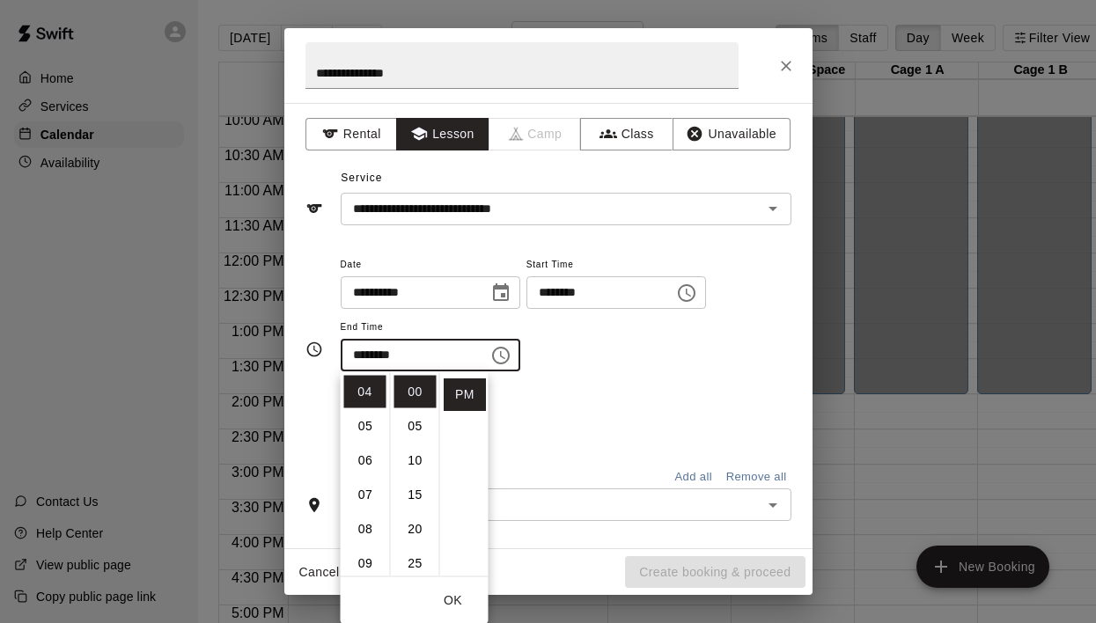
click at [444, 601] on button "OK" at bounding box center [453, 600] width 56 height 33
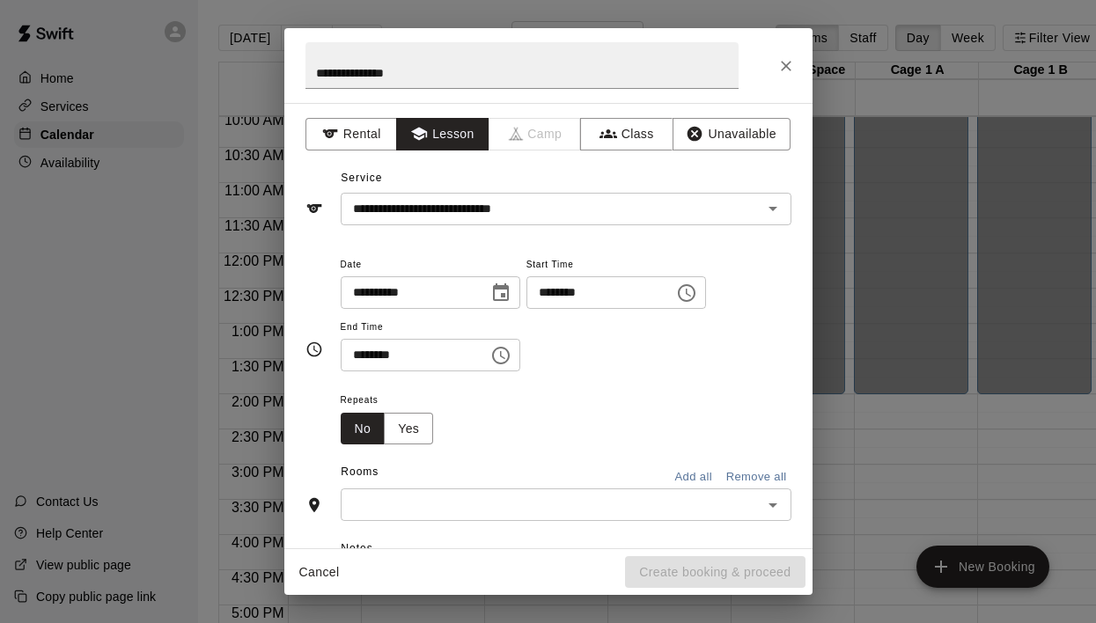
scroll to position [154, 0]
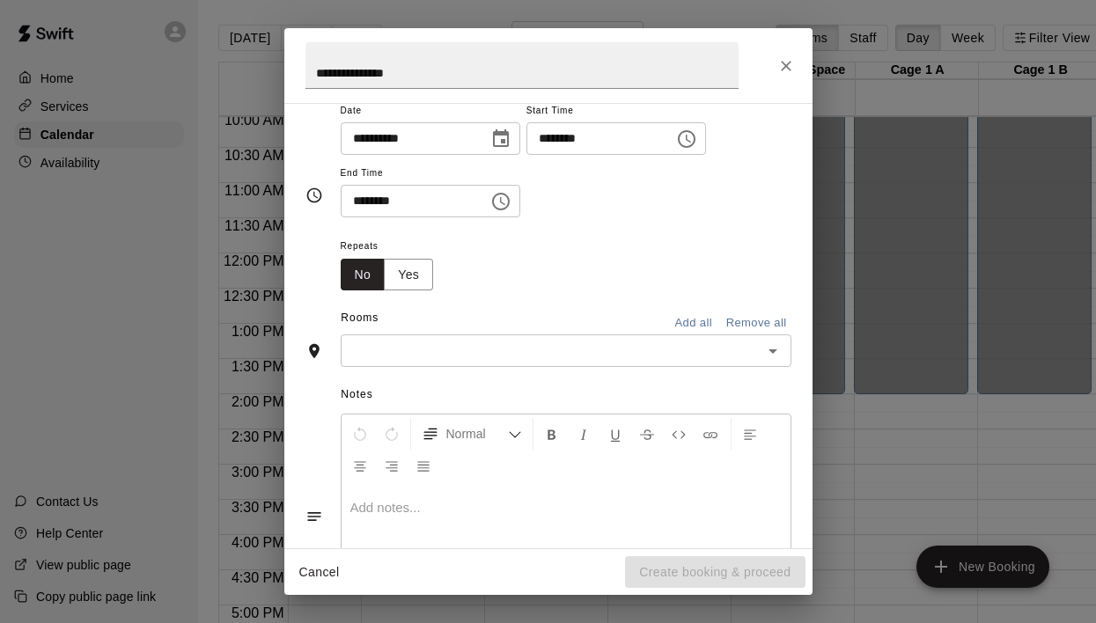
click at [500, 358] on input "text" at bounding box center [551, 351] width 411 height 22
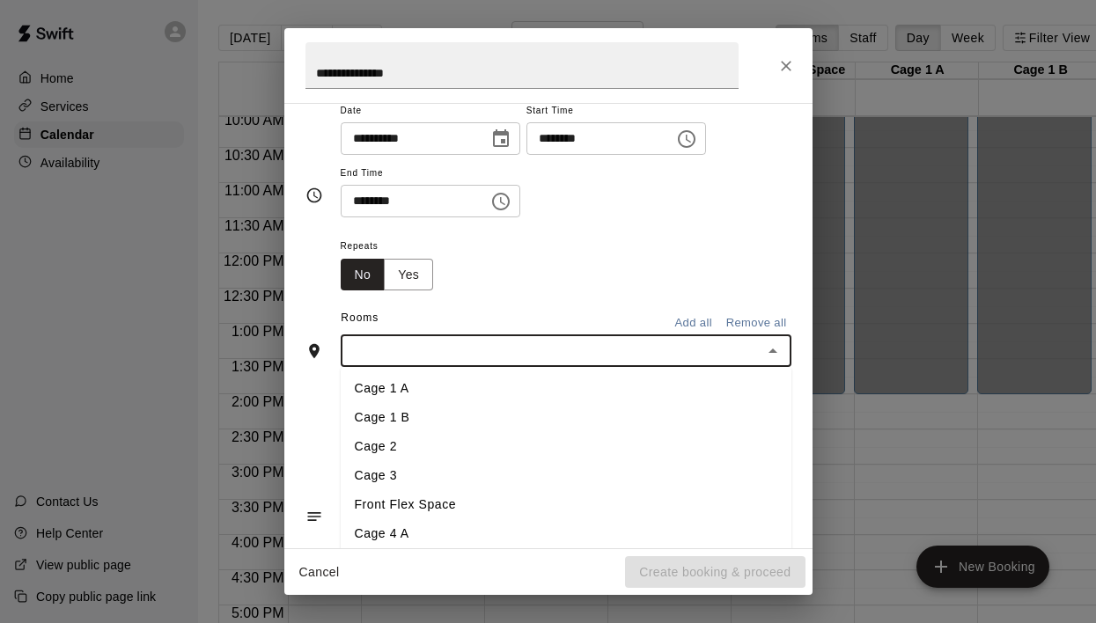
click at [478, 383] on li "Cage 1 A" at bounding box center [566, 388] width 451 height 29
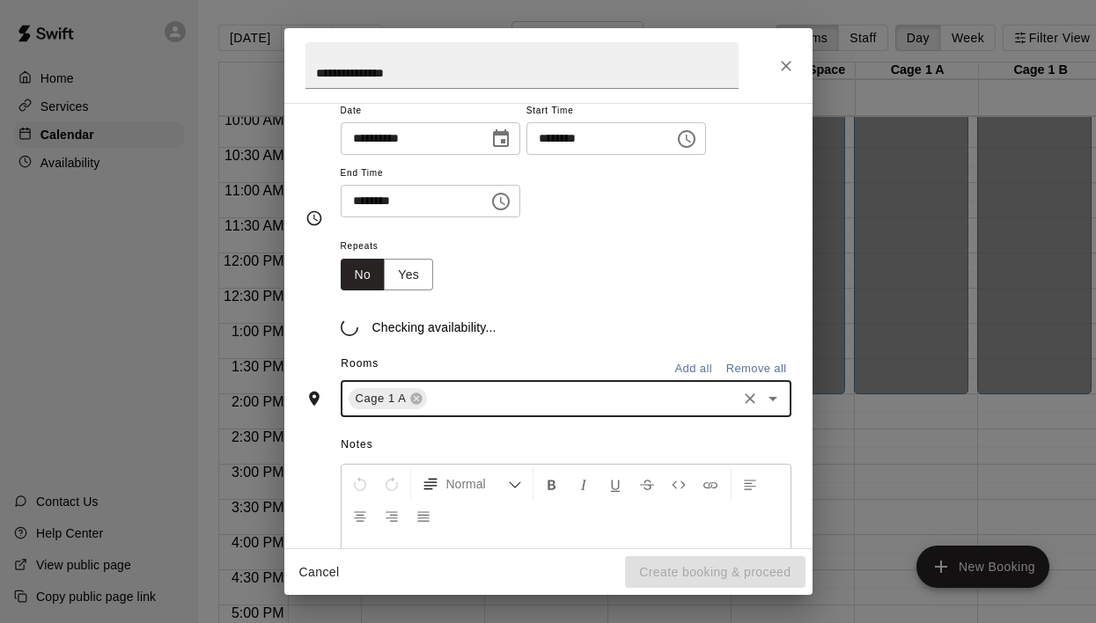
scroll to position [187, 0]
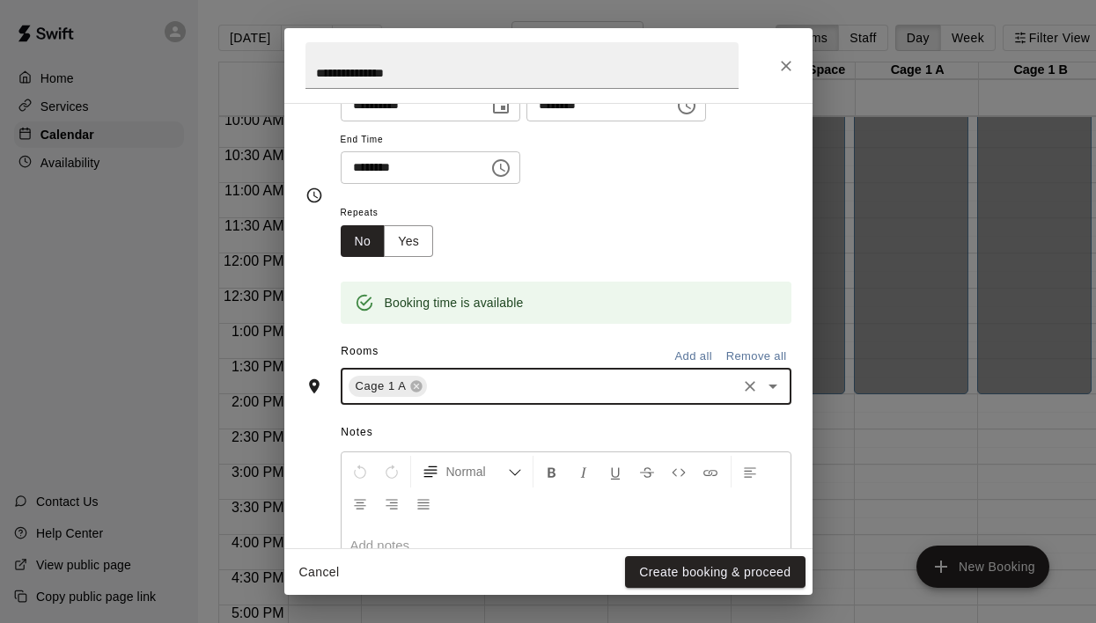
click at [774, 386] on icon "Open" at bounding box center [772, 387] width 9 height 4
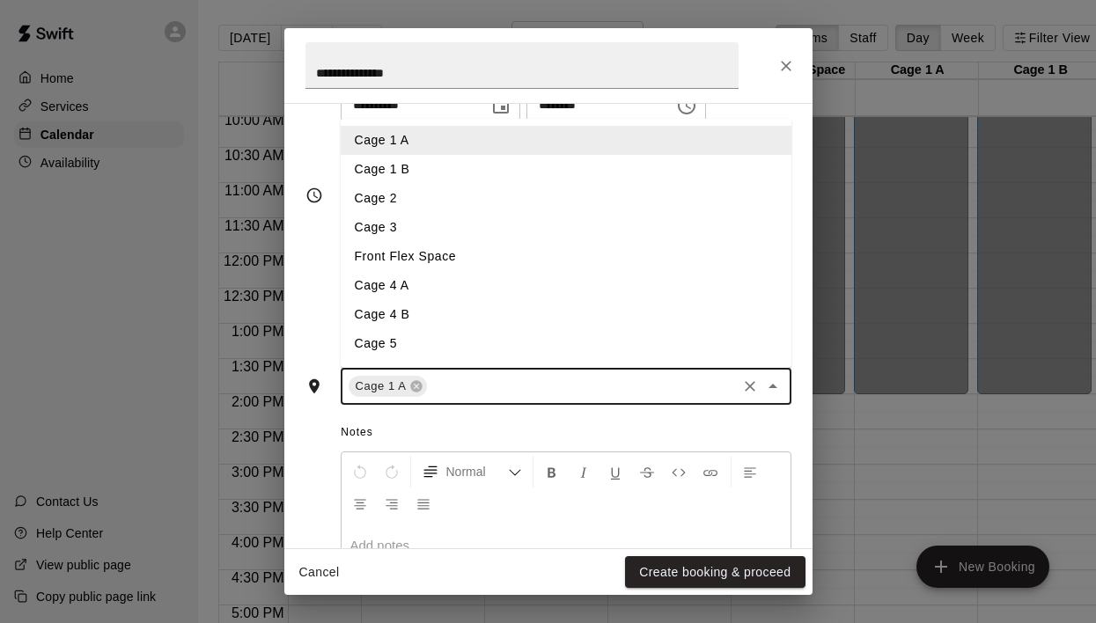
click at [542, 161] on li "Cage 1 B" at bounding box center [566, 169] width 451 height 29
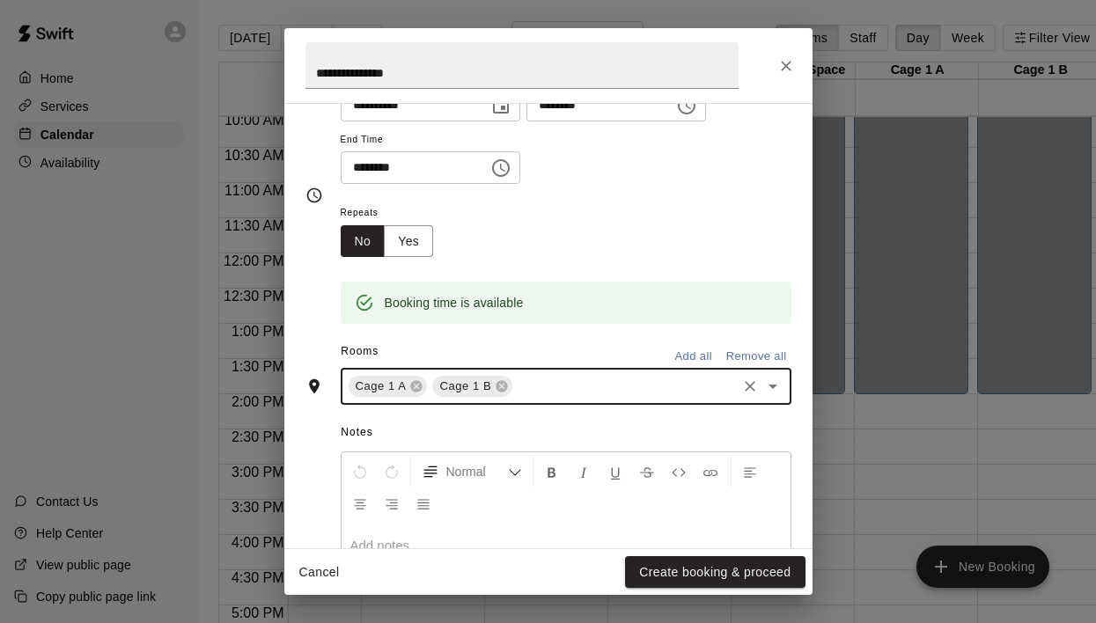
scroll to position [328, 0]
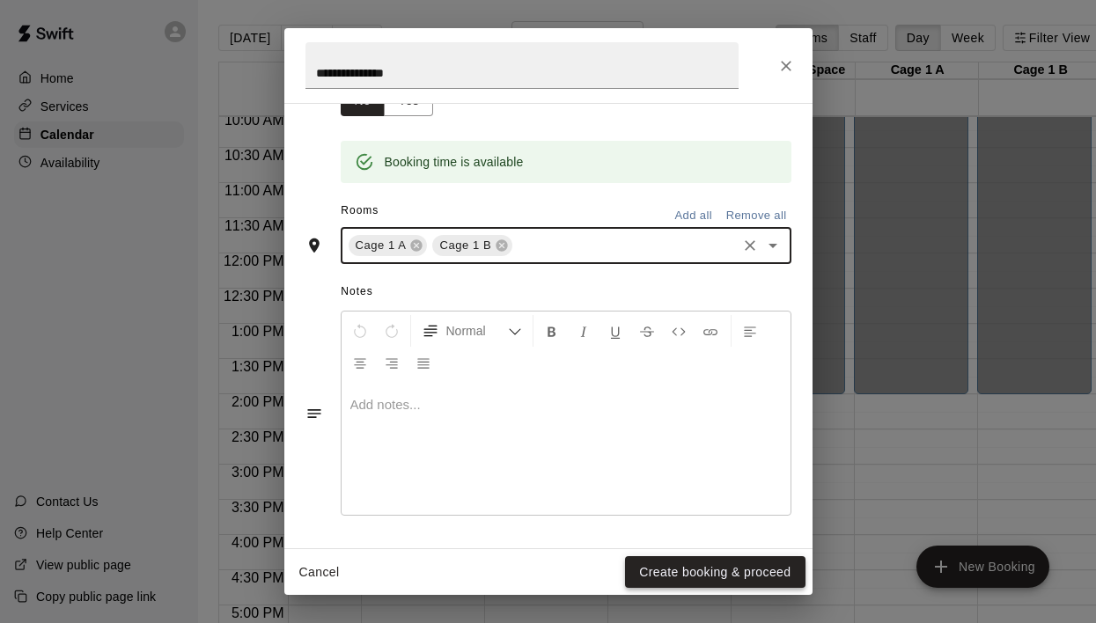
click at [686, 560] on button "Create booking & proceed" at bounding box center [715, 572] width 180 height 33
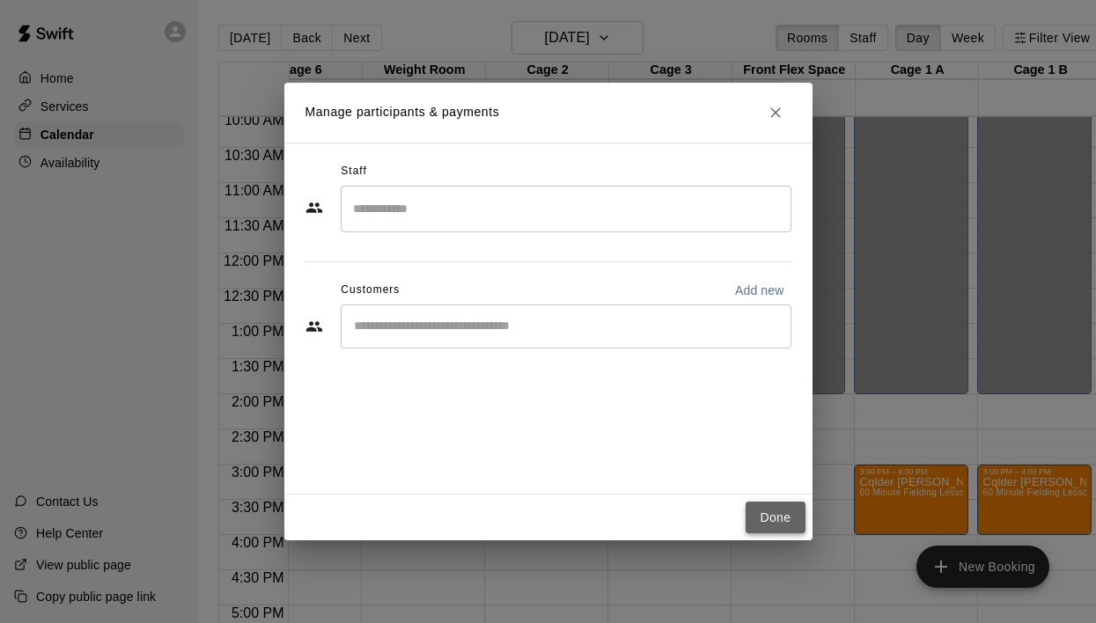
click at [780, 508] on button "Done" at bounding box center [774, 518] width 59 height 33
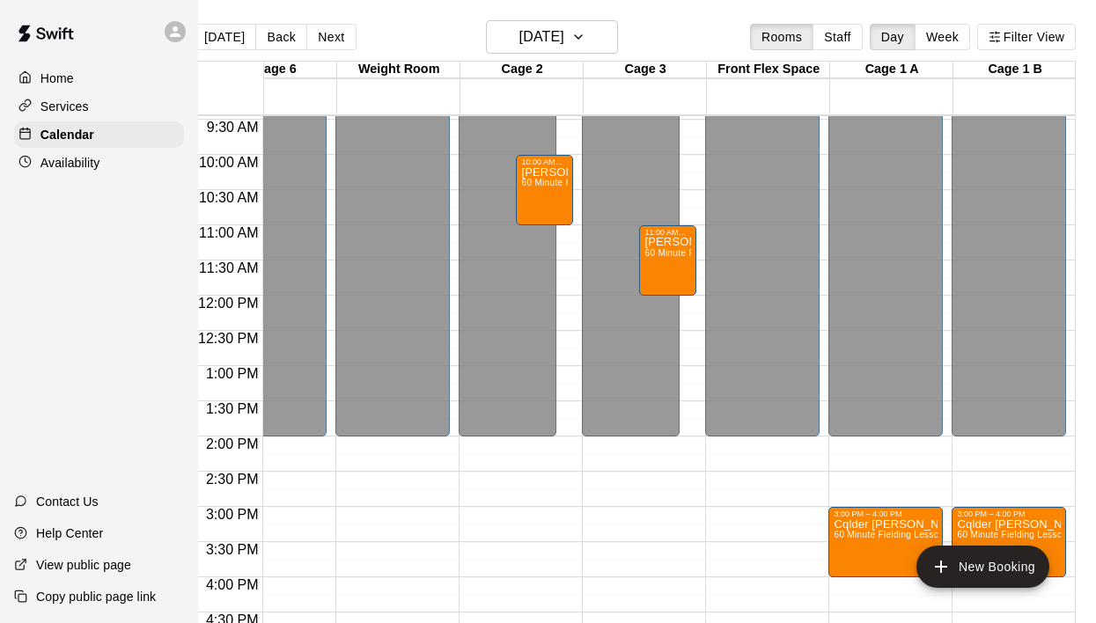
scroll to position [0, 26]
click at [557, 199] on div "[PERSON_NAME] Training 60 Minute Hitting Lesson (1:1)" at bounding box center [544, 478] width 47 height 623
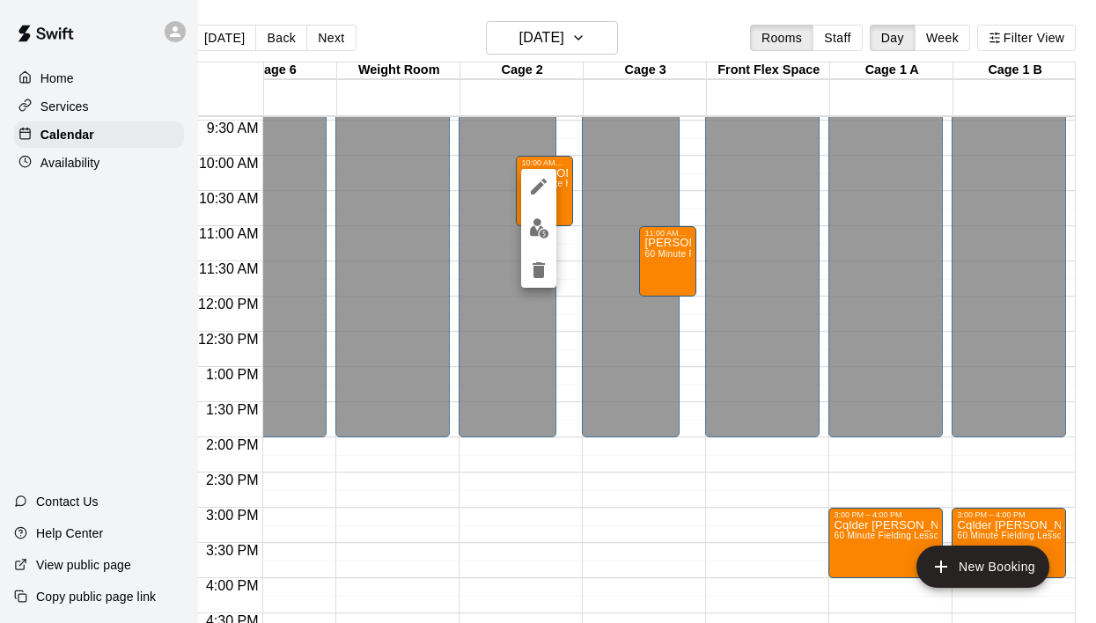
click at [562, 199] on div at bounding box center [548, 311] width 1096 height 623
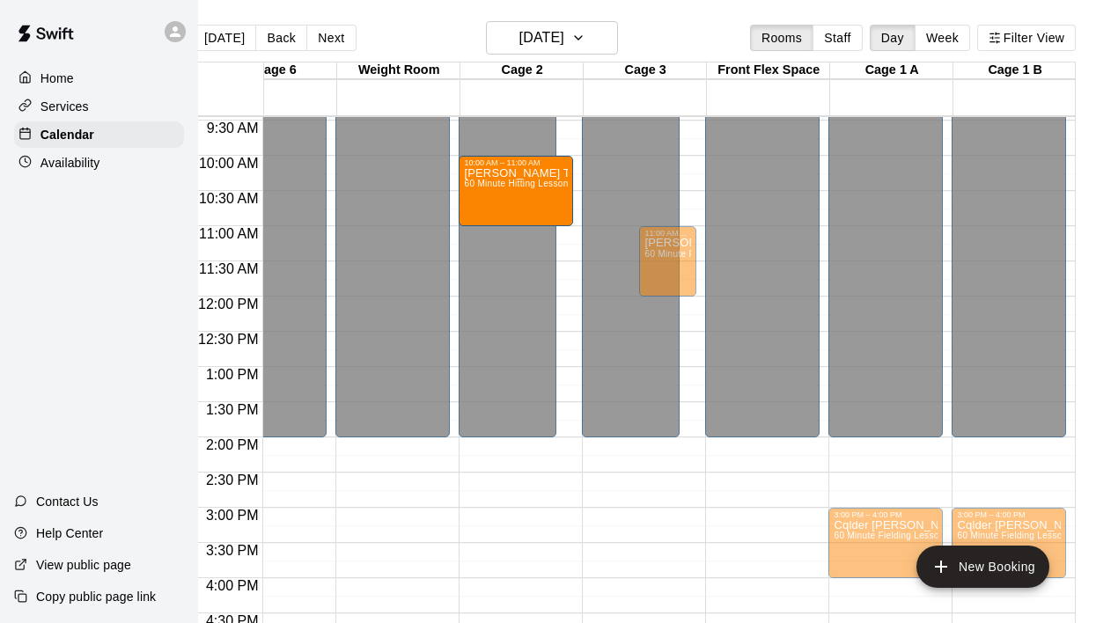
drag, startPoint x: 541, startPoint y: 194, endPoint x: 539, endPoint y: 207, distance: 12.6
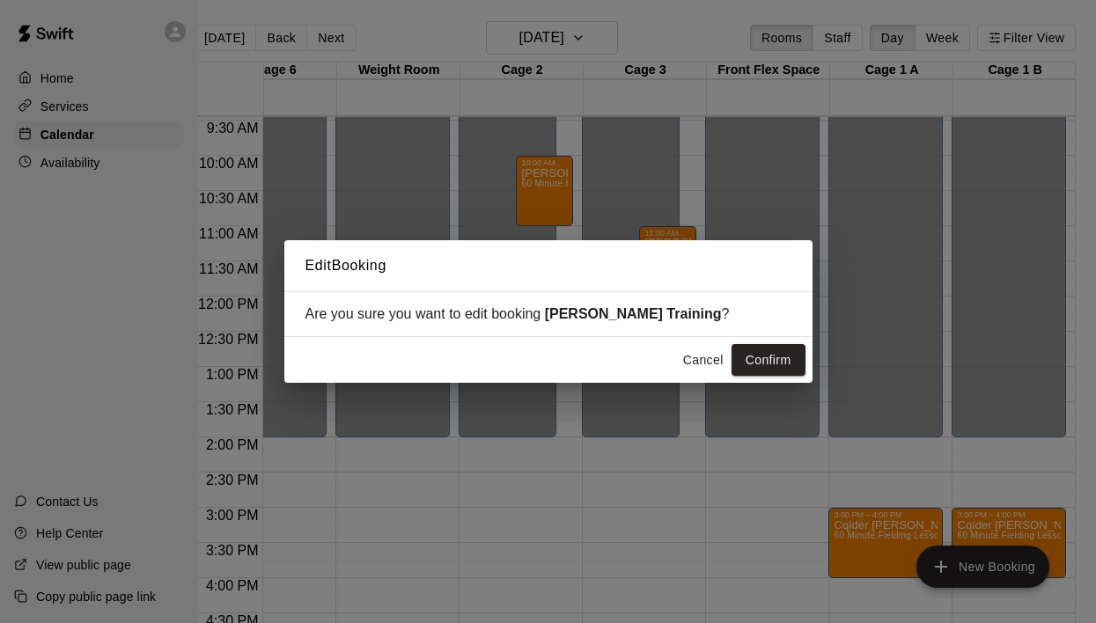
click at [699, 360] on button "Cancel" at bounding box center [703, 360] width 56 height 33
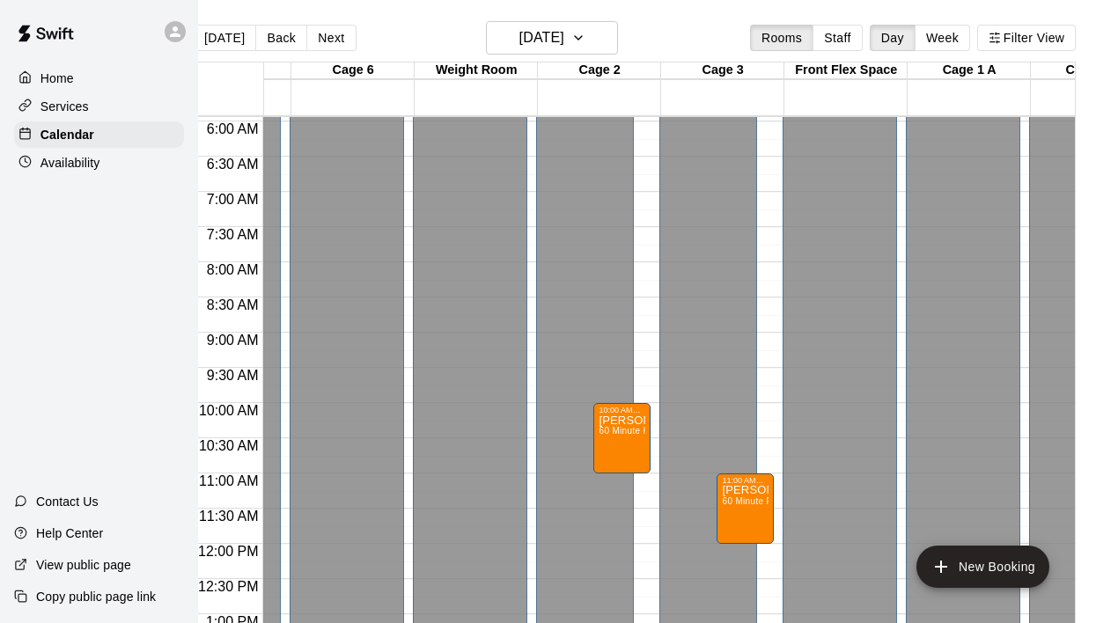
scroll to position [0, 466]
